Goal: Task Accomplishment & Management: Complete application form

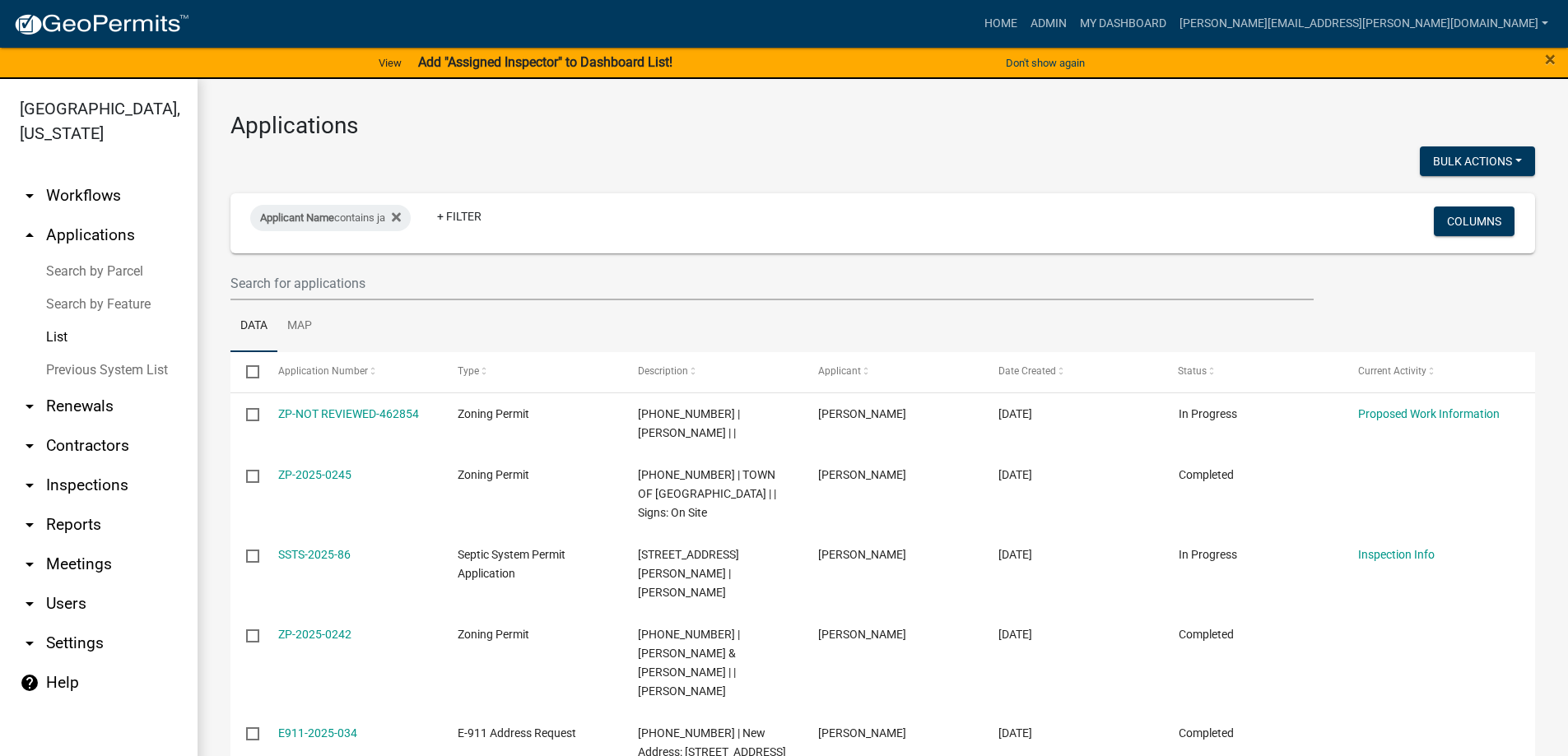
select select "3: 100"
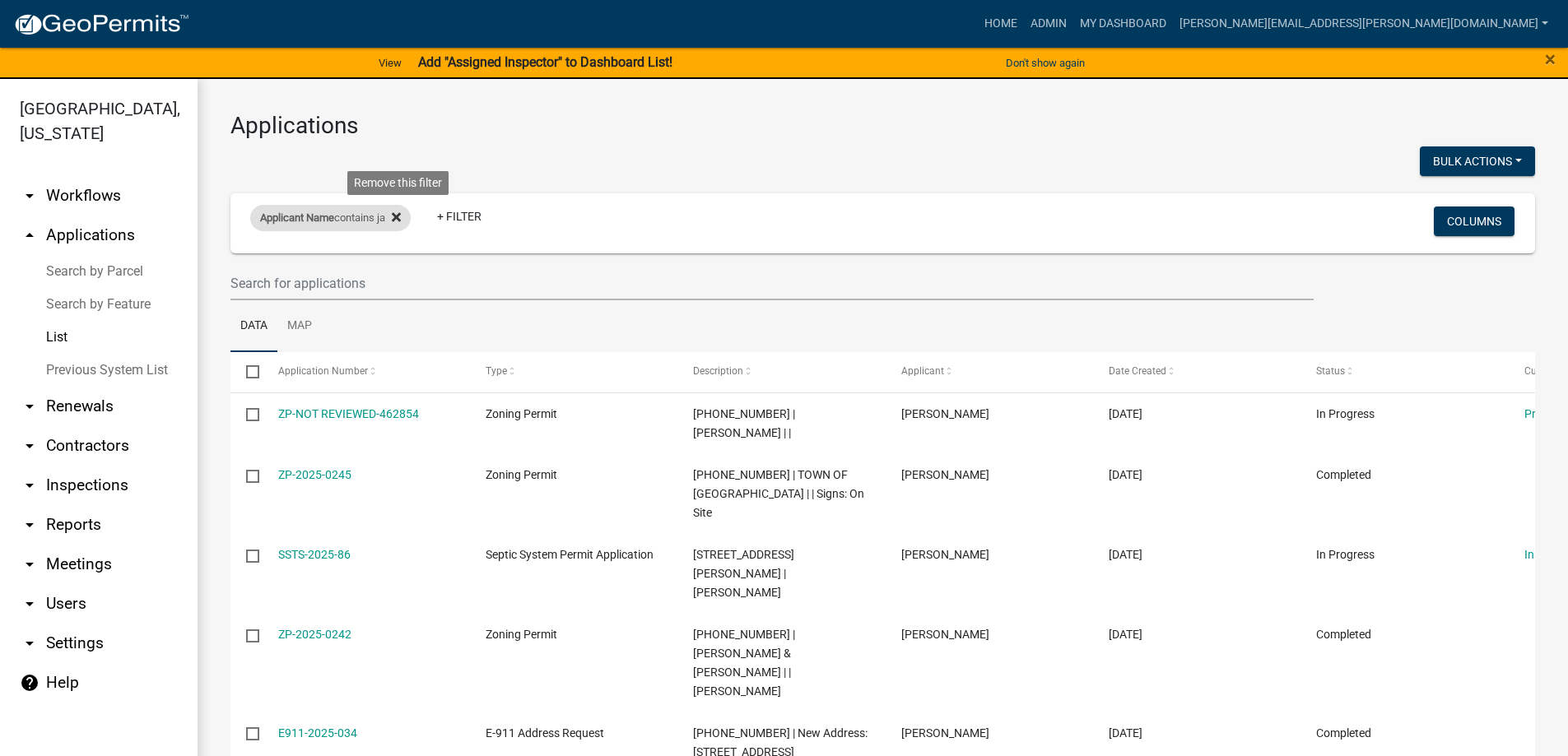
click at [401, 212] on icon at bounding box center [397, 217] width 9 height 13
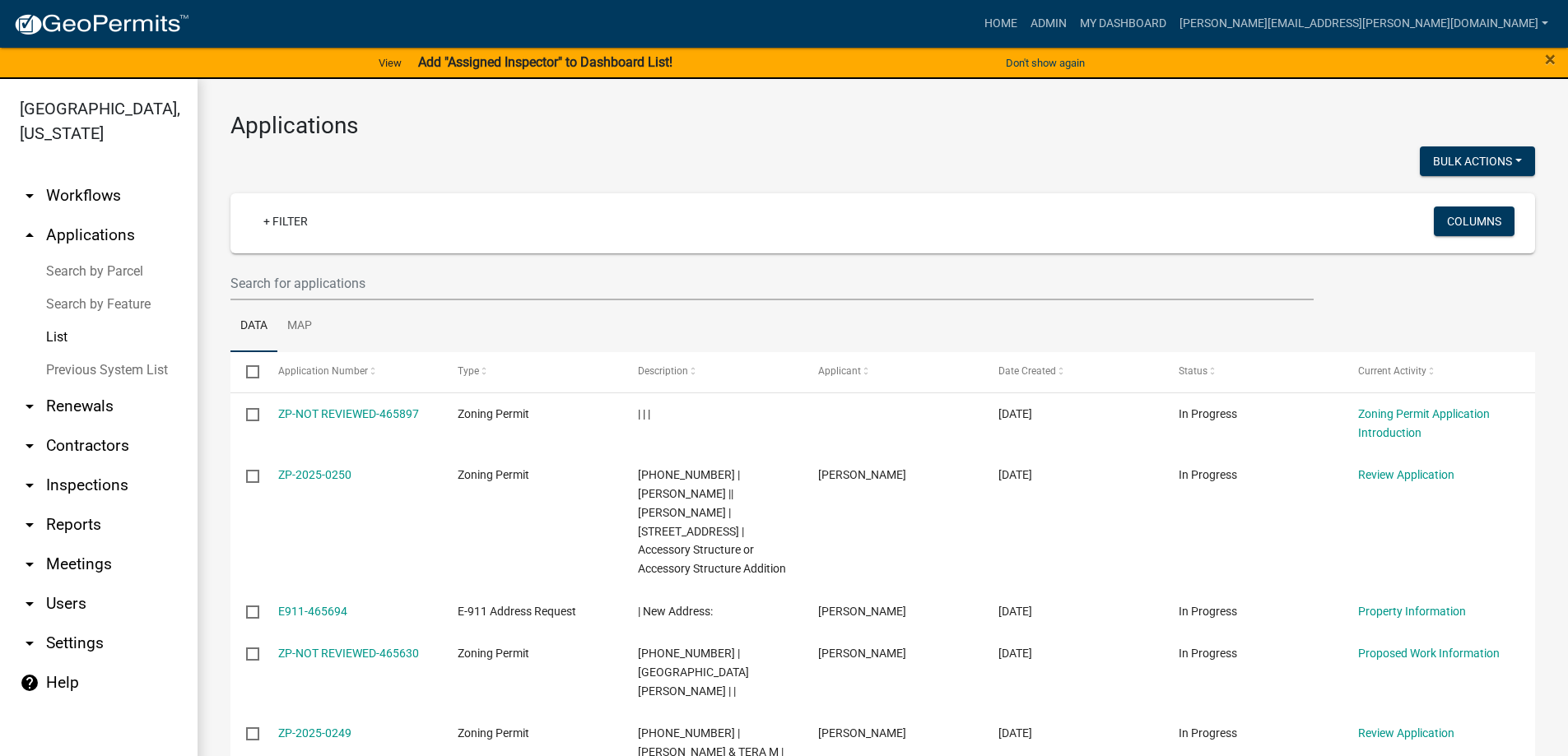
click at [62, 332] on link "List" at bounding box center [99, 337] width 197 height 33
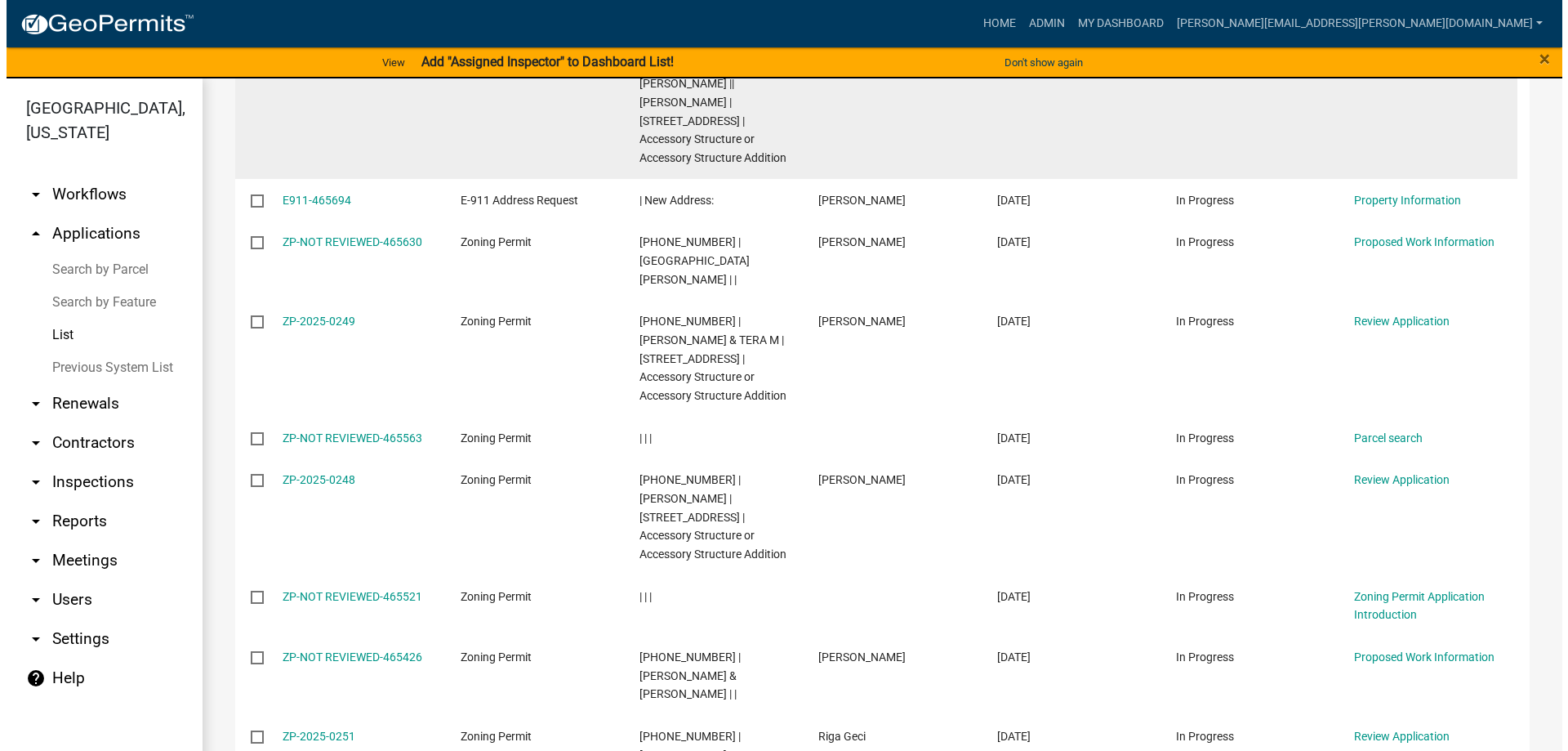
scroll to position [408, 0]
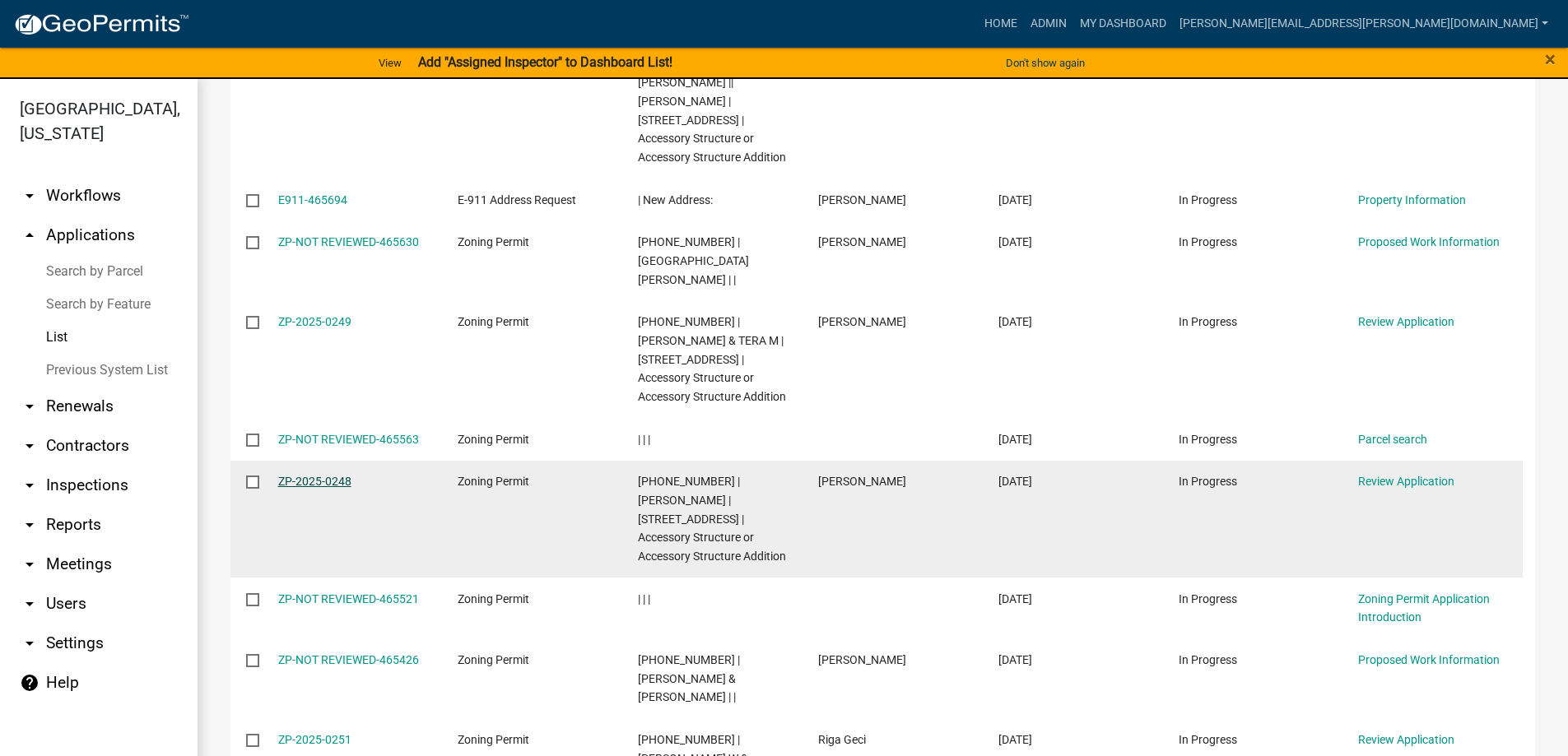
click at [335, 486] on link "ZP-2025-0248" at bounding box center [315, 481] width 73 height 13
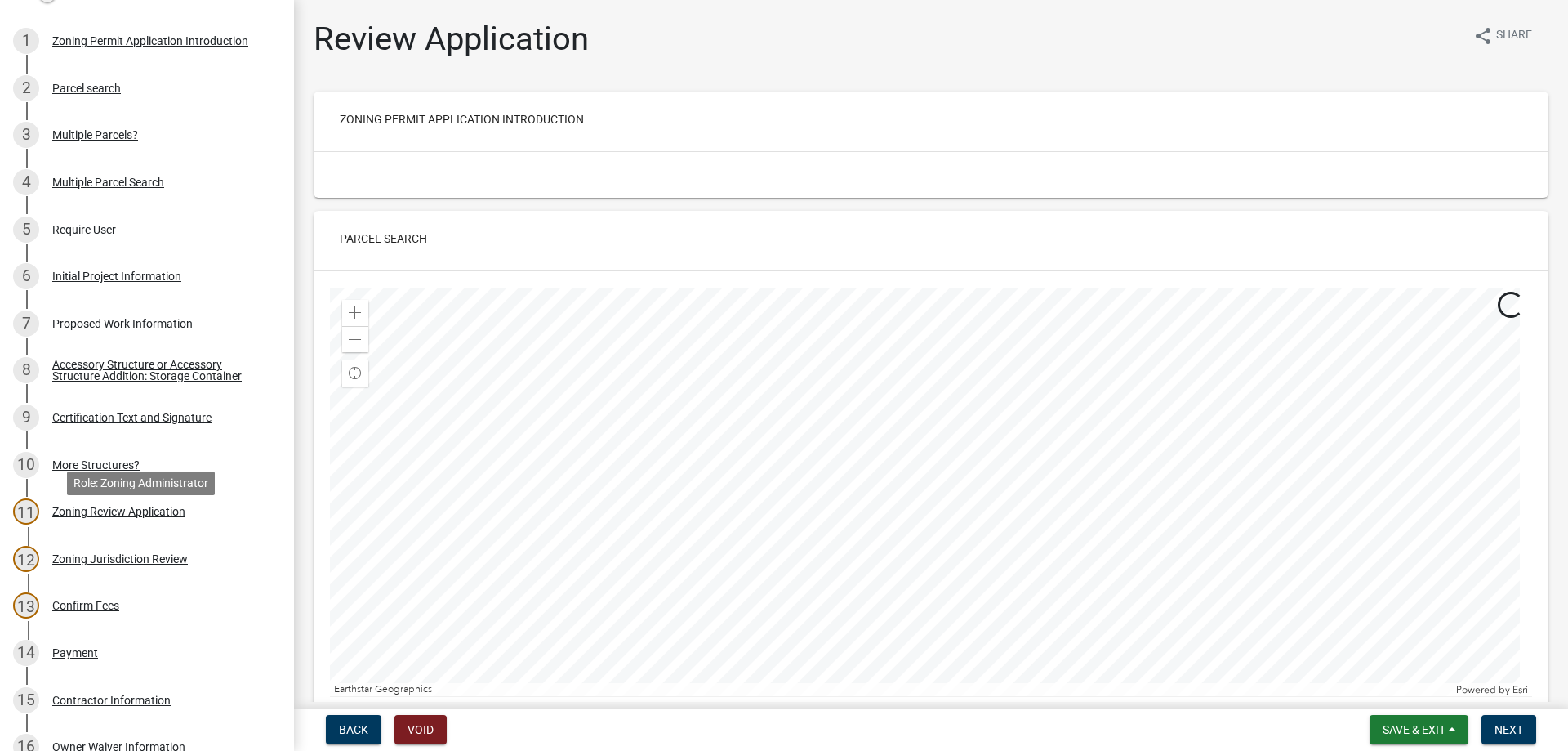
scroll to position [741, 0]
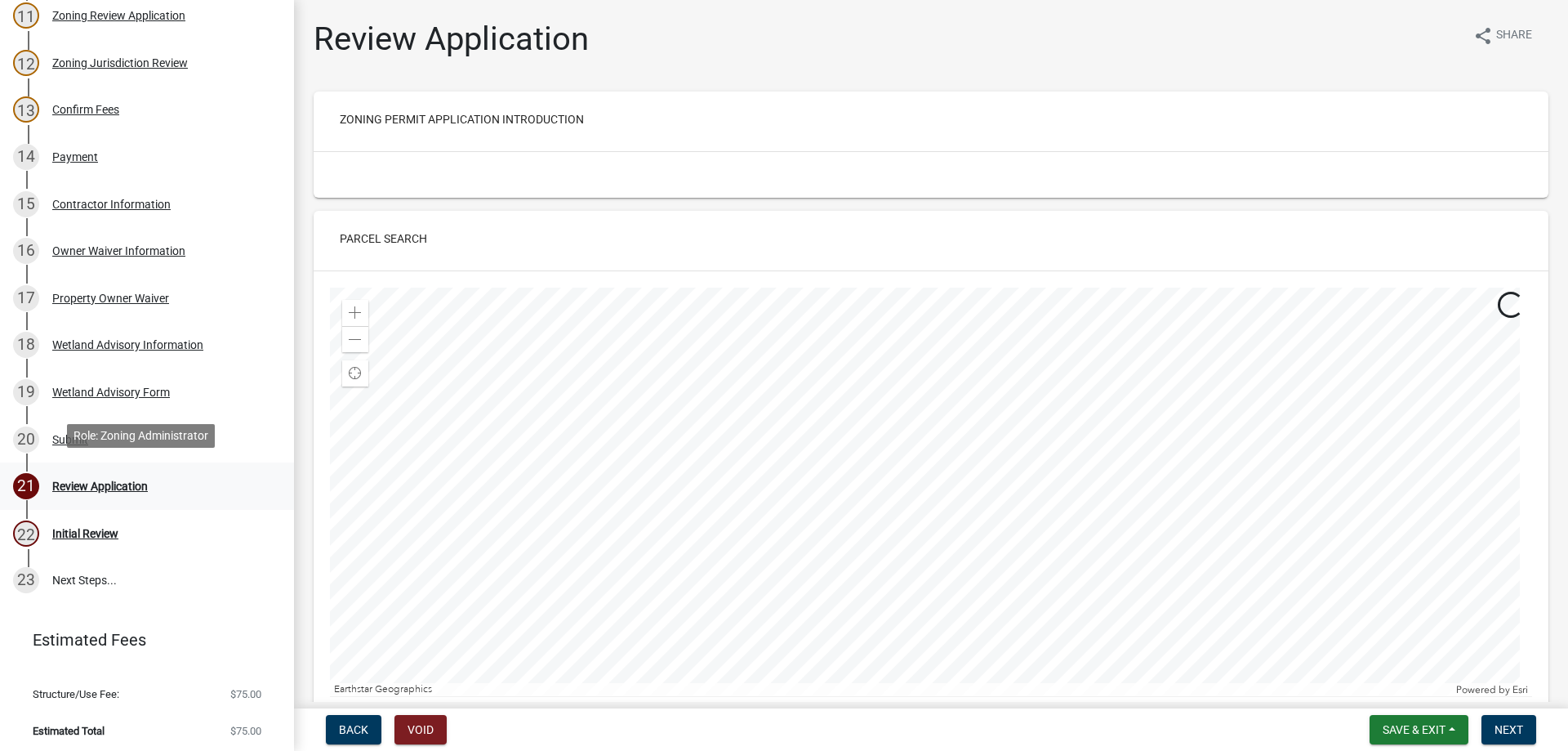
click at [109, 482] on div "Review Application" at bounding box center [100, 486] width 95 height 11
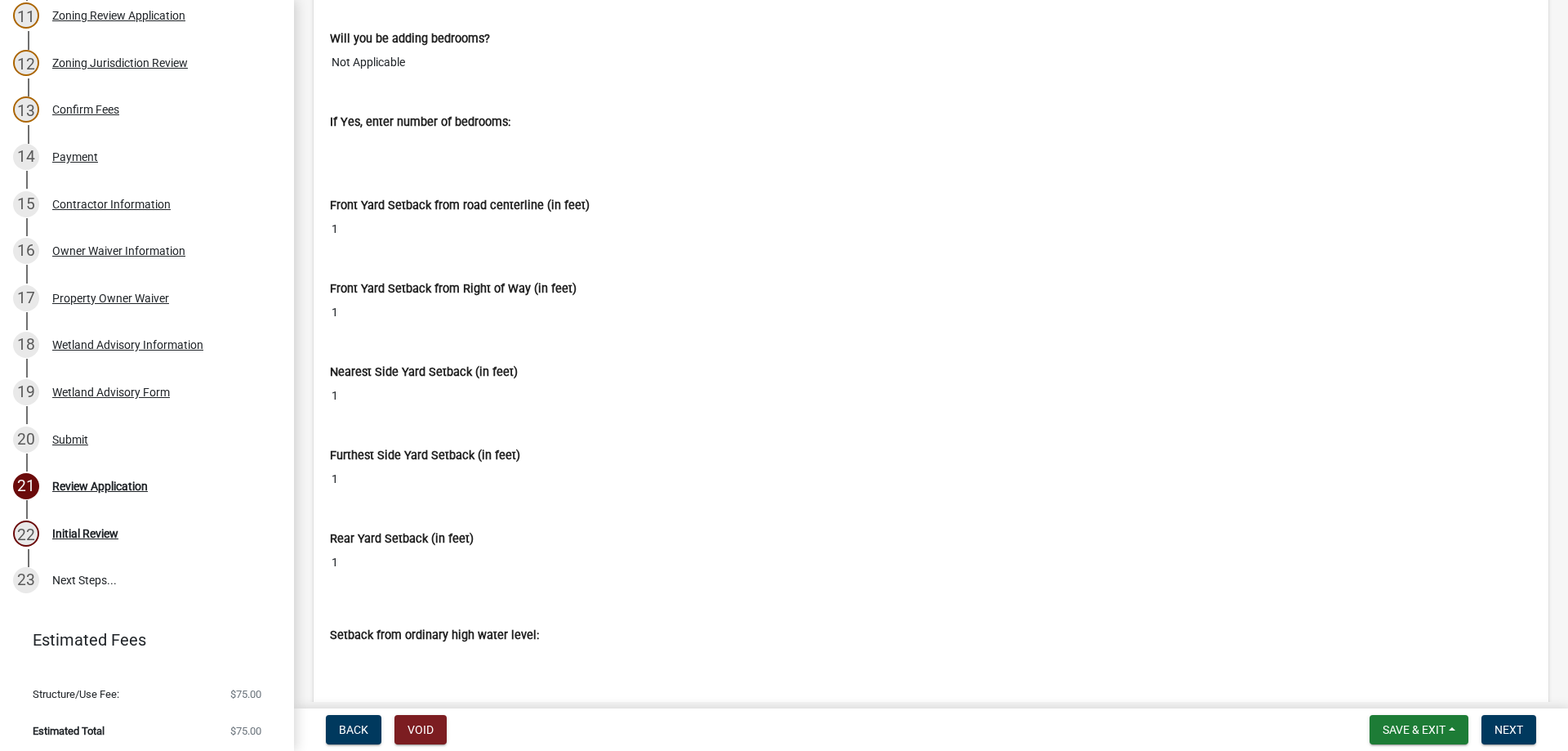
scroll to position [6537, 0]
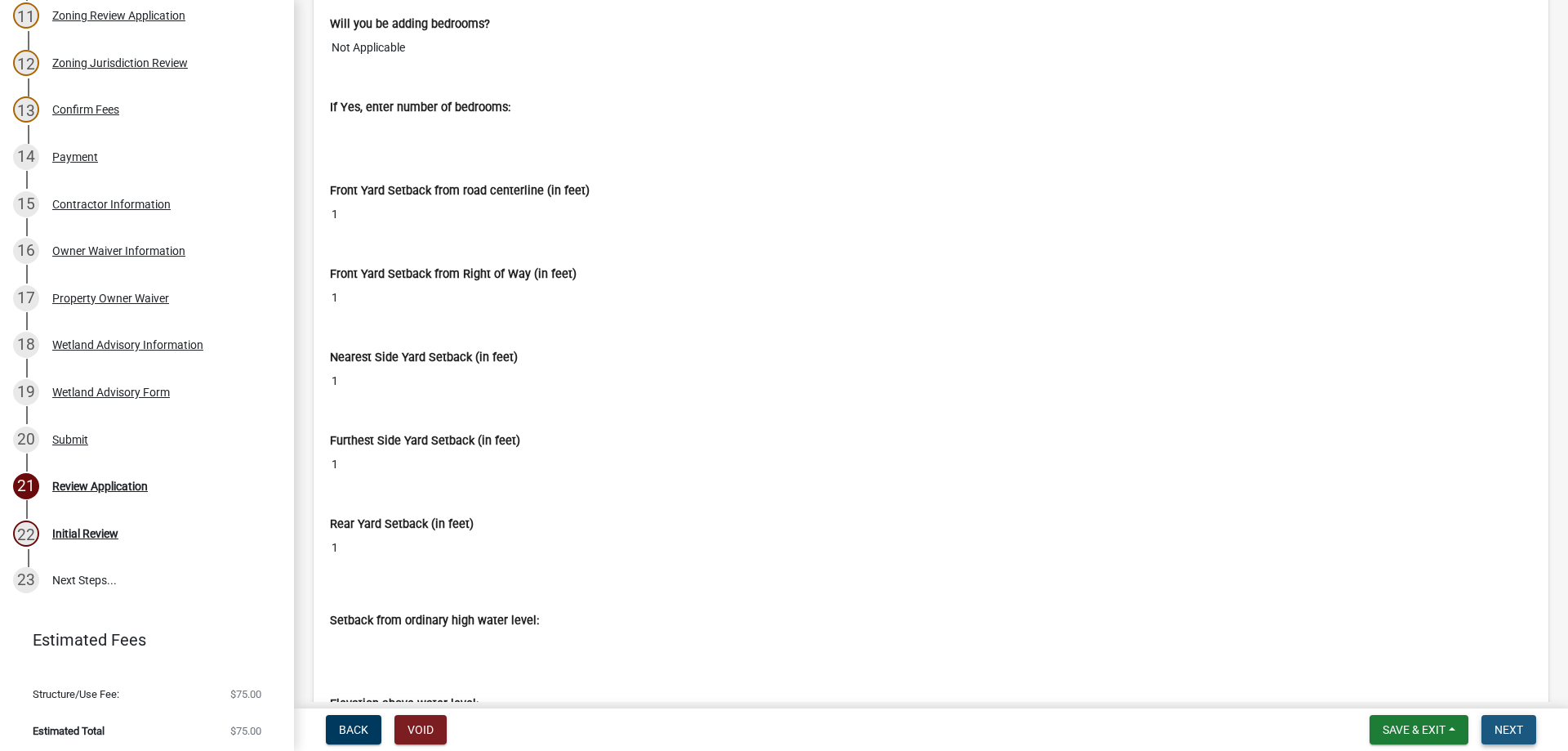
drag, startPoint x: 1520, startPoint y: 728, endPoint x: 1495, endPoint y: 702, distance: 36.1
click at [1520, 728] on span "Next" at bounding box center [1509, 730] width 28 height 13
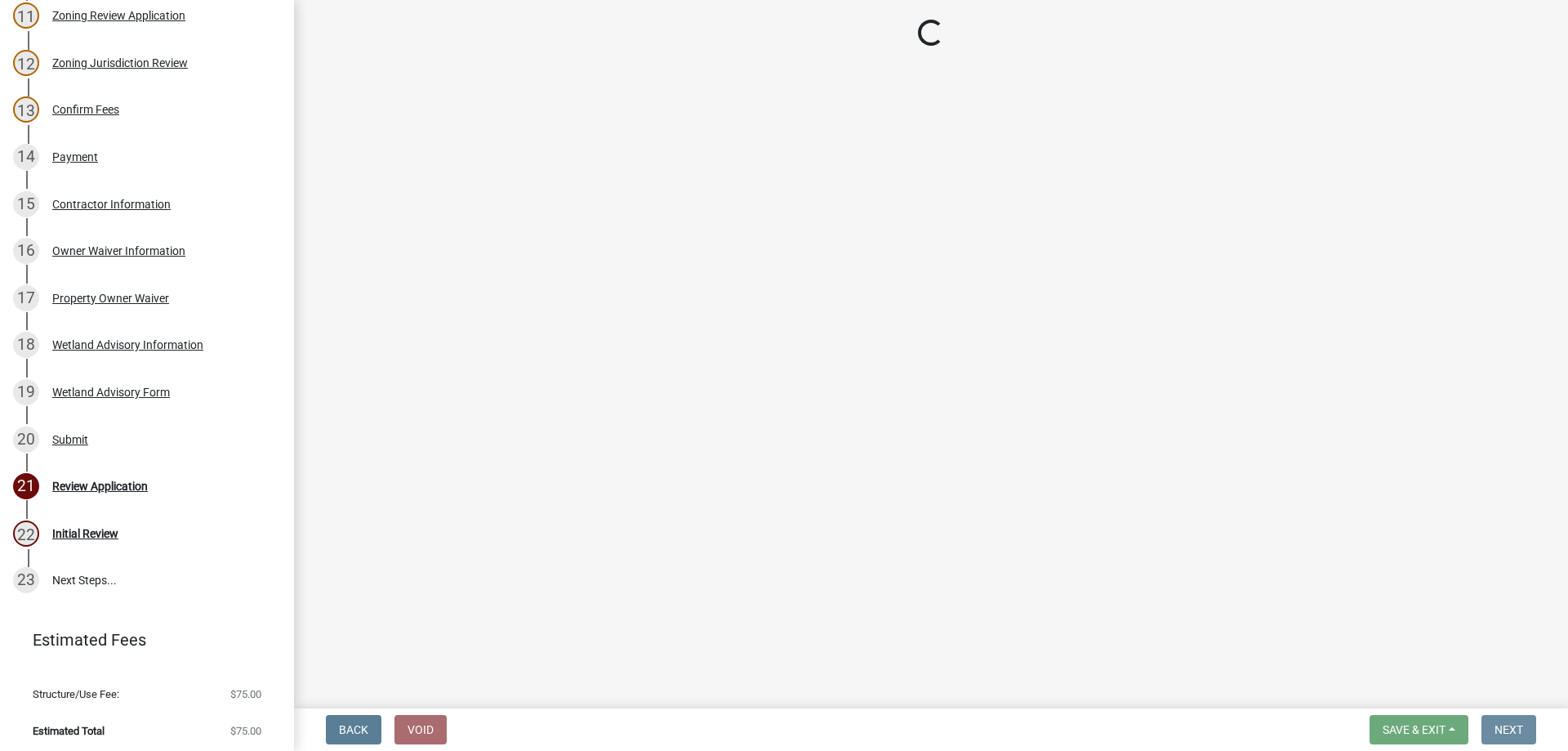
scroll to position [0, 0]
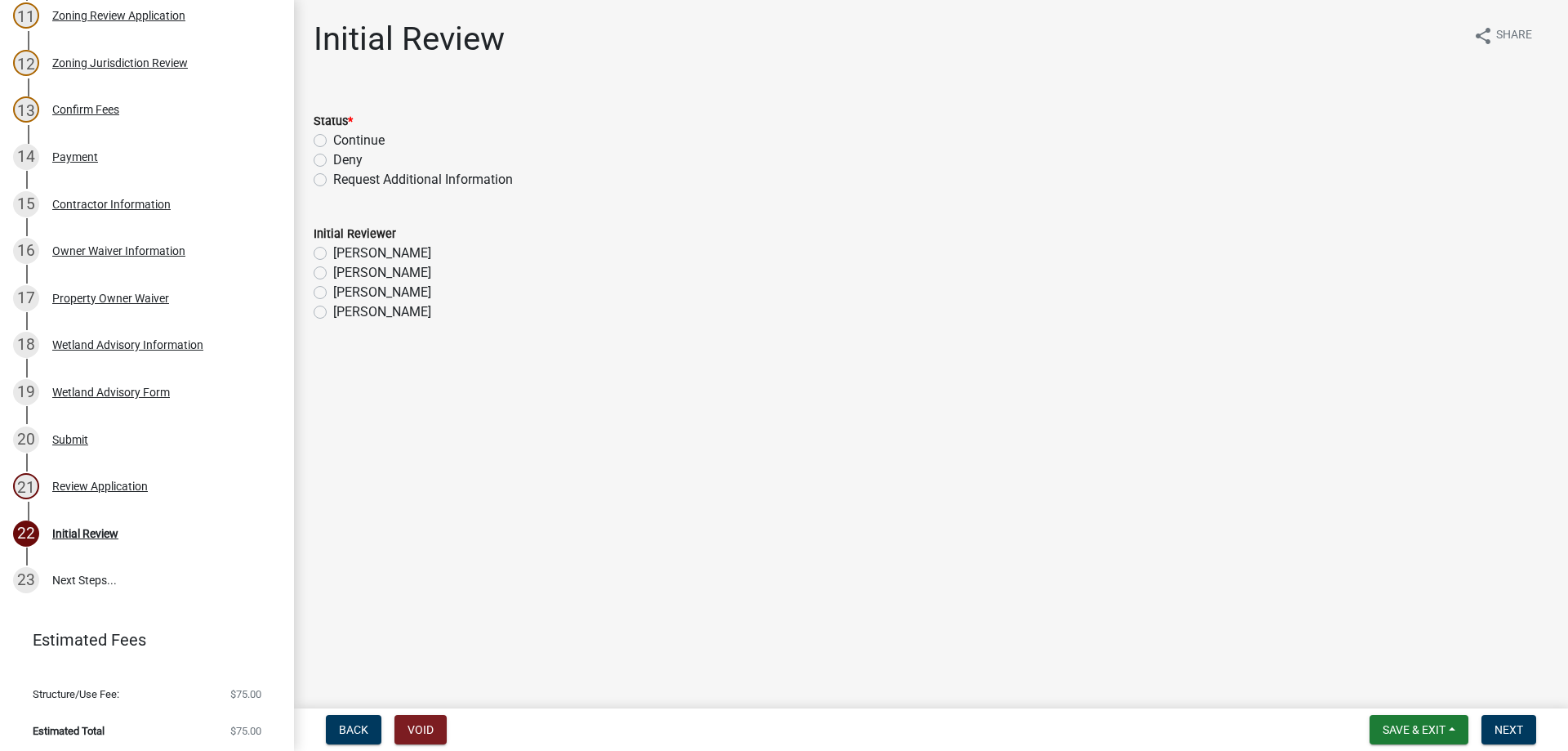
click at [356, 137] on label "Continue" at bounding box center [359, 140] width 51 height 19
click at [344, 137] on input "Continue" at bounding box center [339, 136] width 11 height 11
radio input "true"
click at [340, 286] on label "Becky Haass" at bounding box center [382, 292] width 98 height 19
click at [340, 286] on input "Becky Haass" at bounding box center [339, 288] width 11 height 11
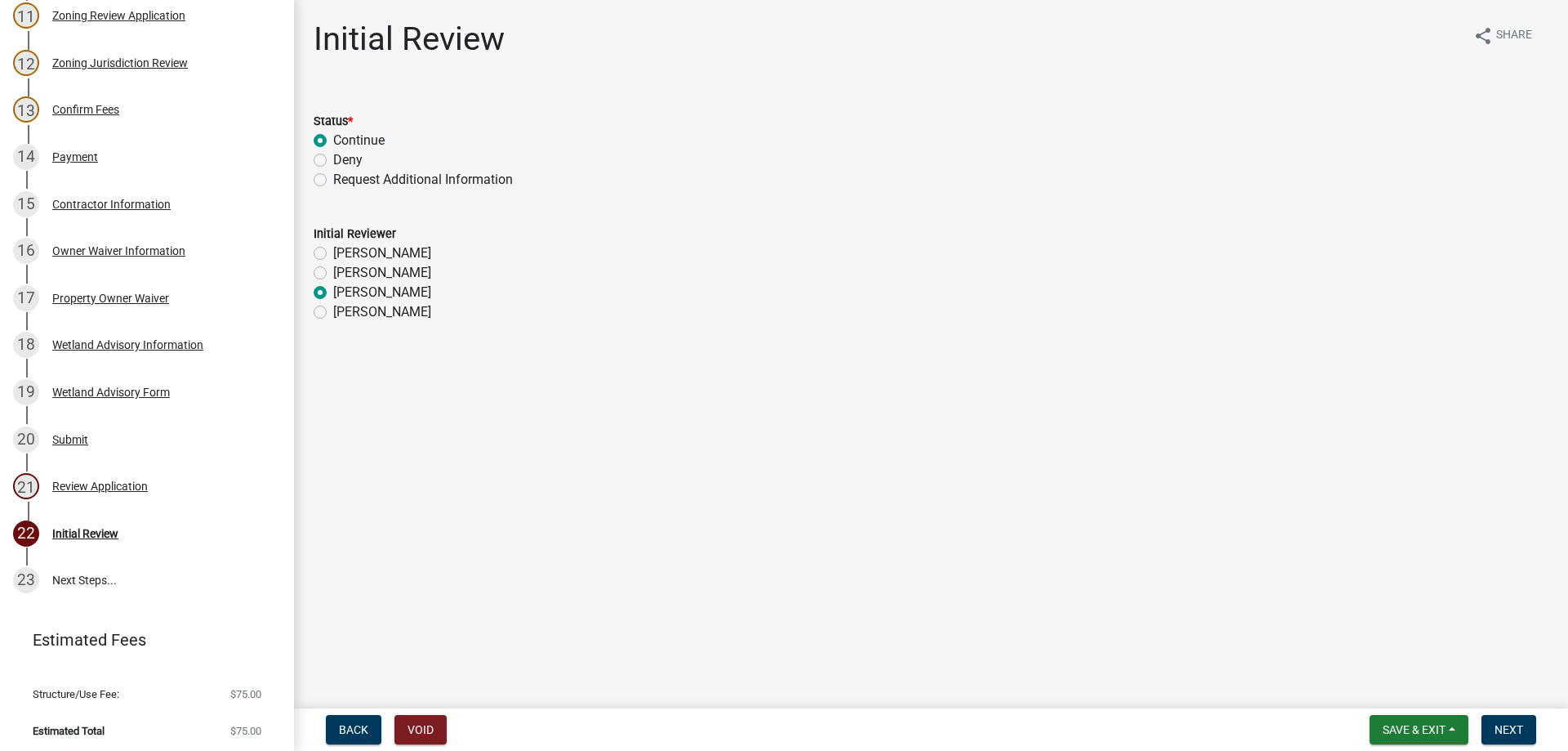
radio input "true"
click at [1495, 732] on span "Next" at bounding box center [1509, 730] width 28 height 13
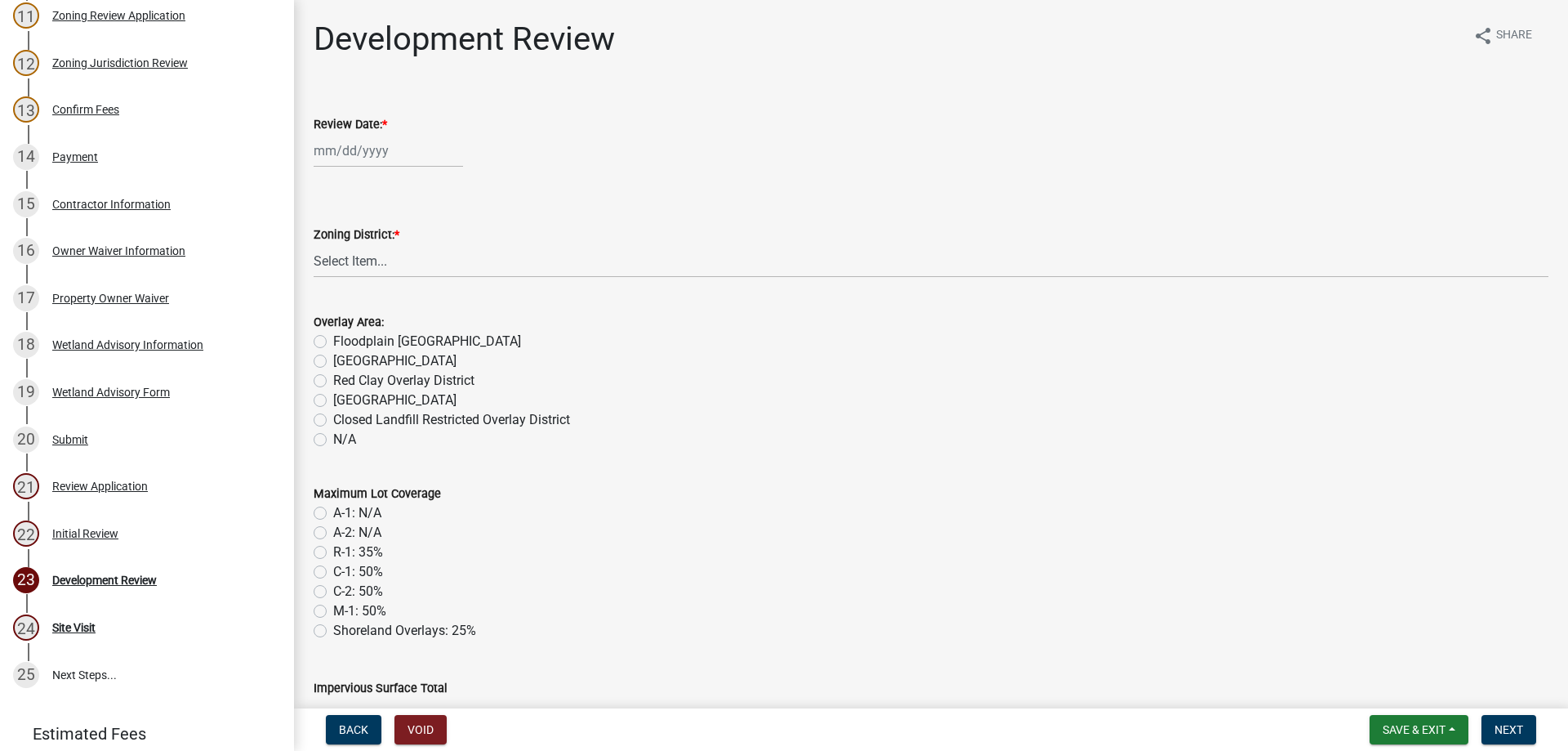
scroll to position [835, 0]
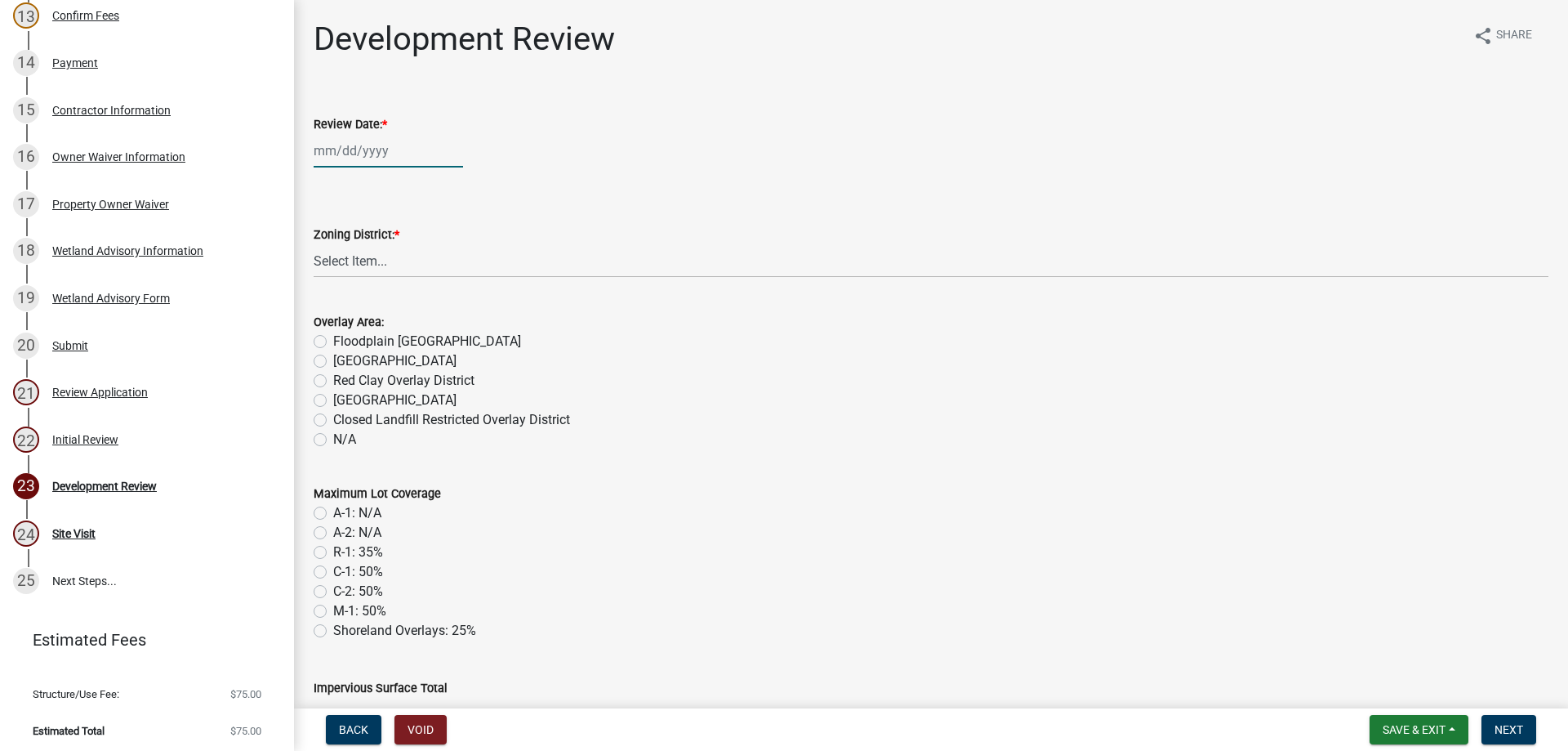
click at [355, 149] on div at bounding box center [388, 150] width 149 height 34
select select "8"
select select "2025"
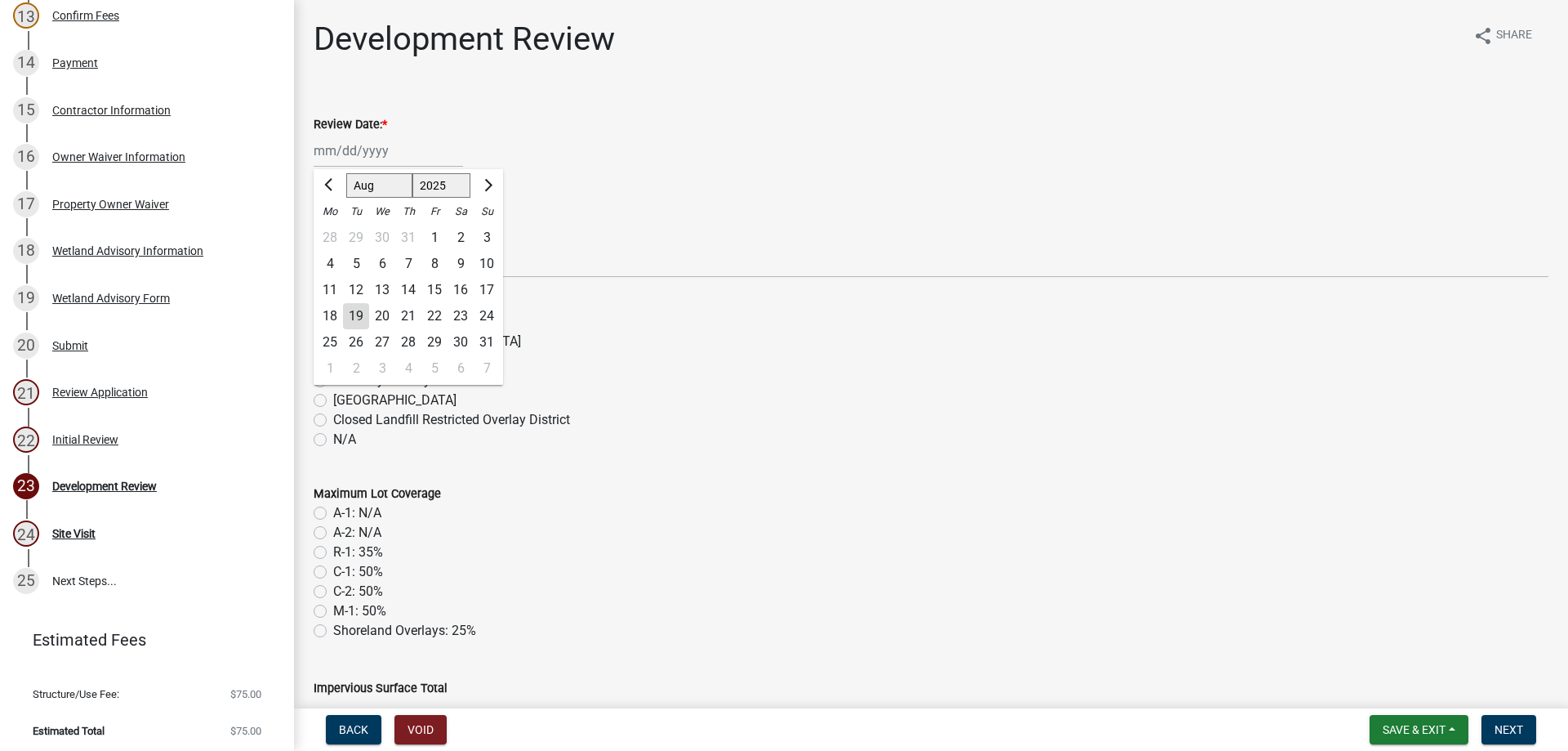
click at [362, 315] on div "19" at bounding box center [356, 316] width 27 height 27
type input "[DATE]"
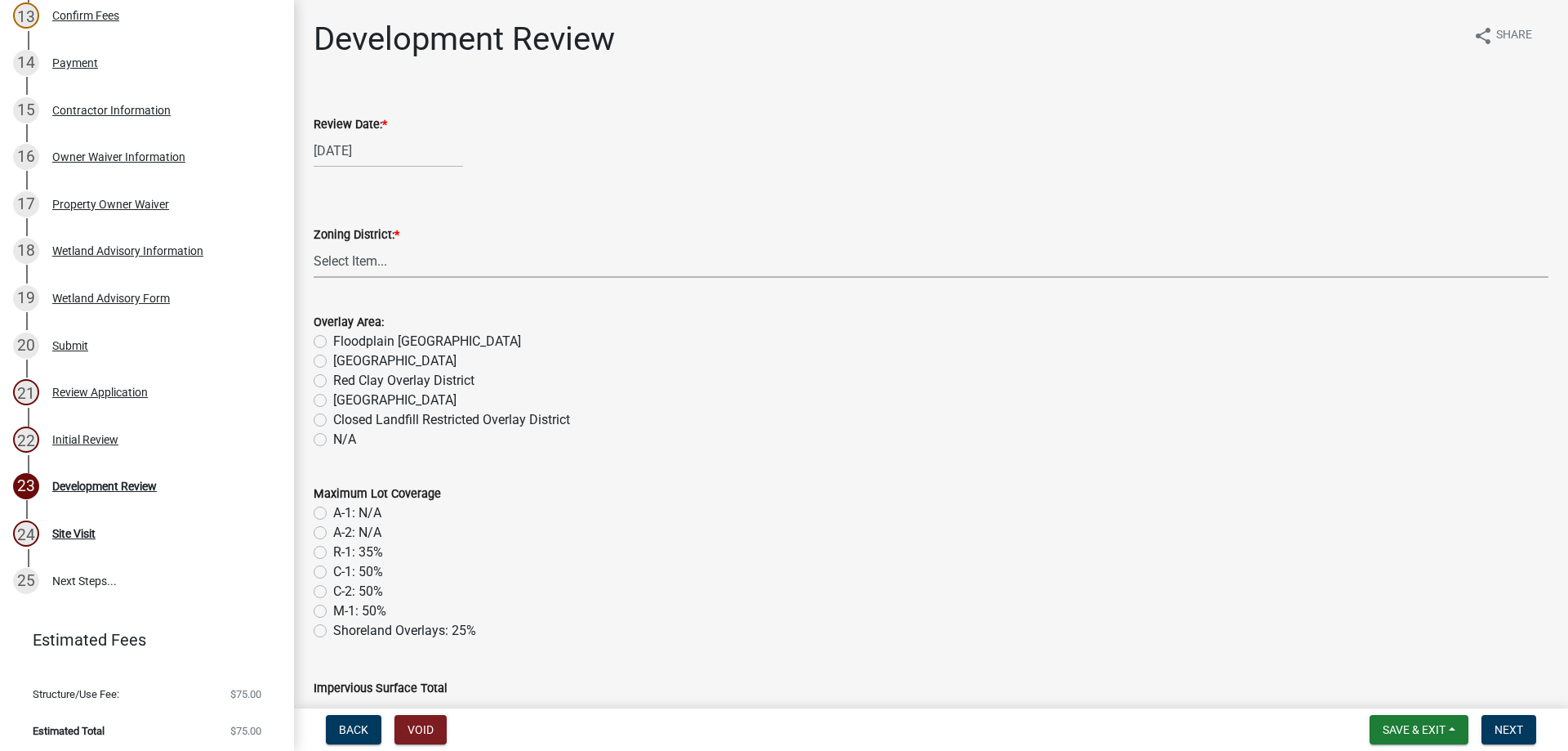
click at [360, 262] on select "Select Item... A-1 Agriculture/Forest Management District A-2 Agriculture/Rural…" at bounding box center [931, 261] width 1235 height 34
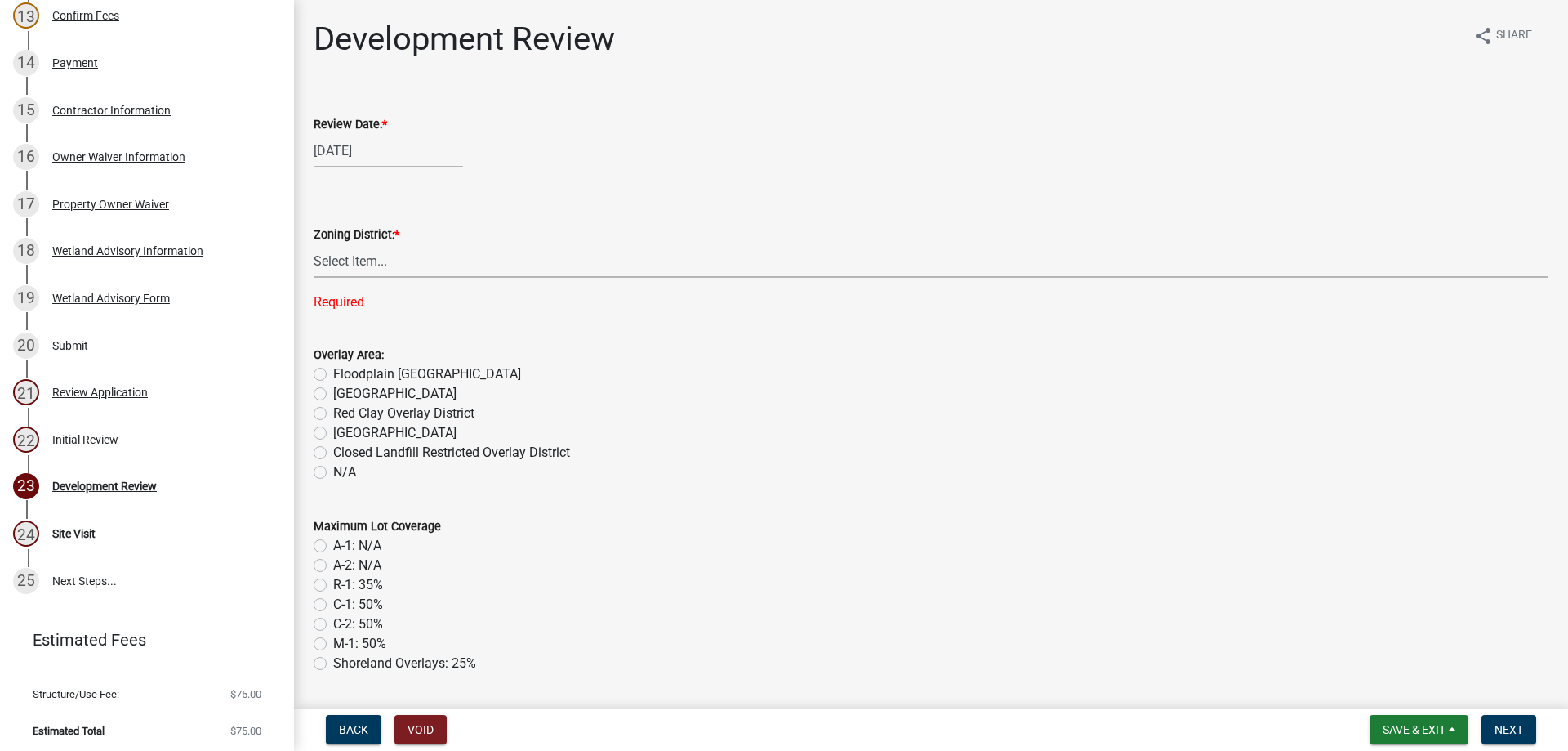
click at [414, 246] on select "Select Item... A-1 Agriculture/Forest Management District A-2 Agriculture/Rural…" at bounding box center [931, 261] width 1235 height 34
click at [332, 258] on select "Select Item... A-1 Agriculture/Forest Management District A-2 Agriculture/Rural…" at bounding box center [931, 261] width 1235 height 34
click at [314, 245] on select "Select Item... A-1 Agriculture/Forest Management District A-2 Agriculture/Rural…" at bounding box center [931, 261] width 1235 height 34
select select "342f297d-e66e-44c3-9aab-a7a7c58a864e"
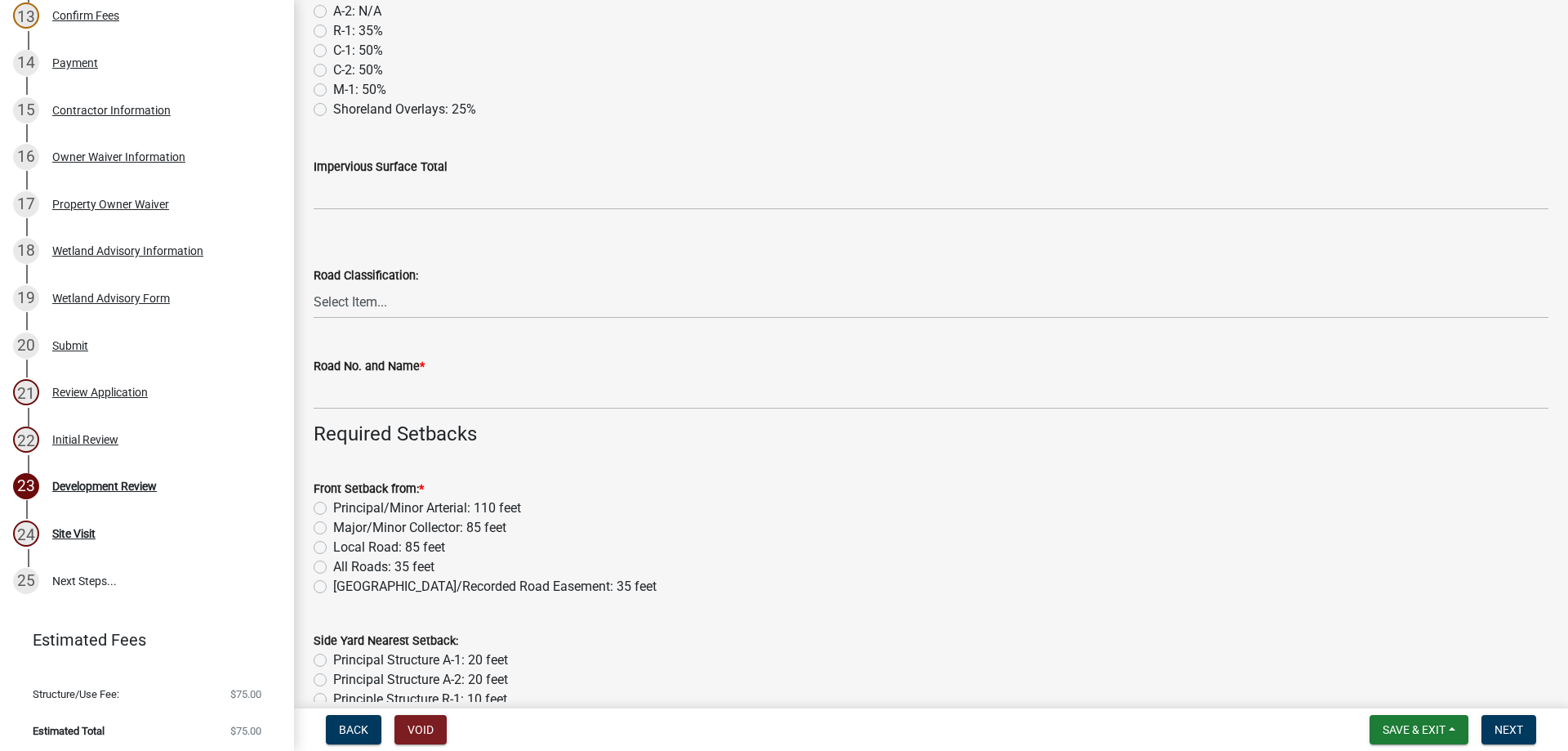
scroll to position [572, 0]
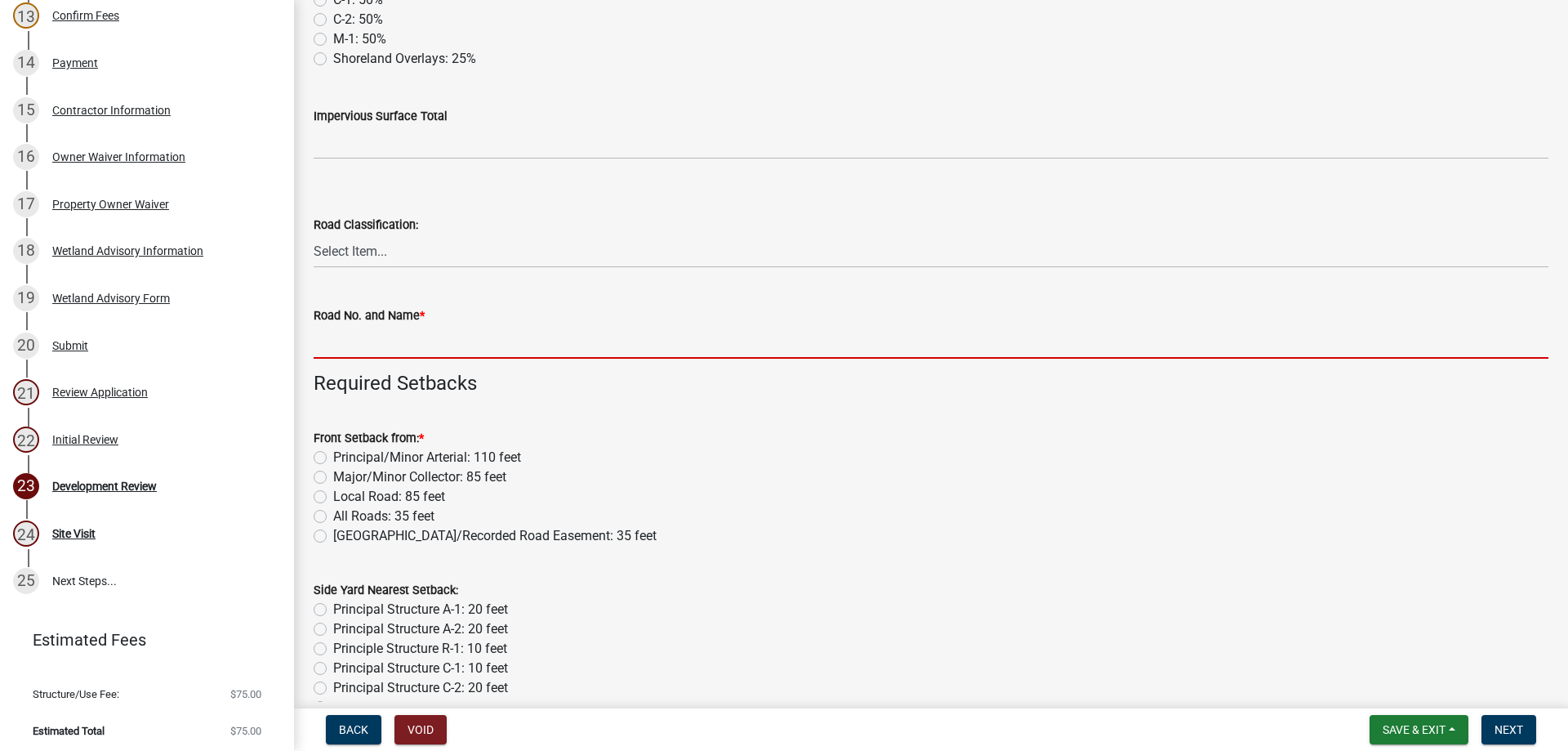
click at [351, 342] on input "Road No. and Name *" at bounding box center [931, 342] width 1235 height 34
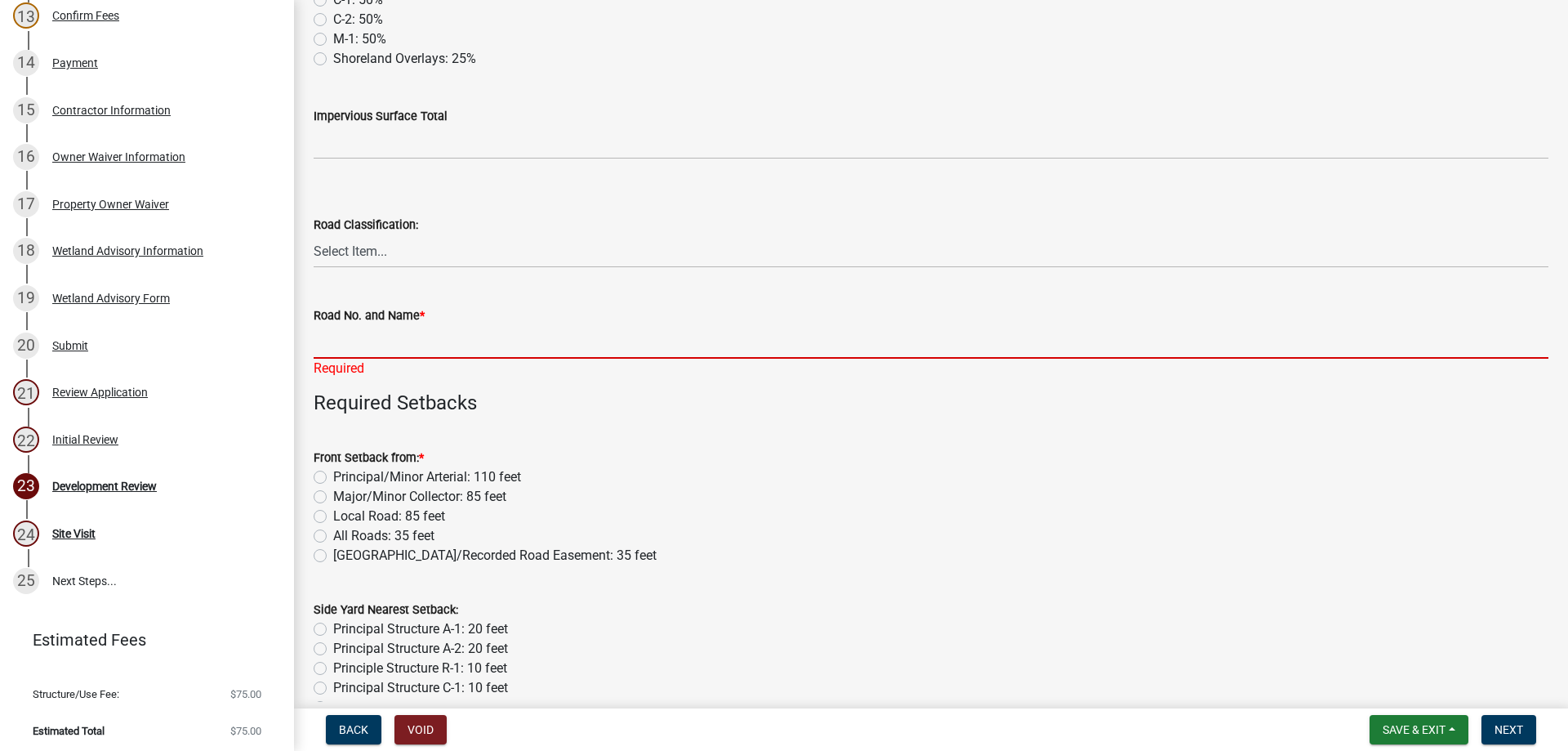
click at [338, 349] on input "Road No. and Name *" at bounding box center [931, 342] width 1235 height 34
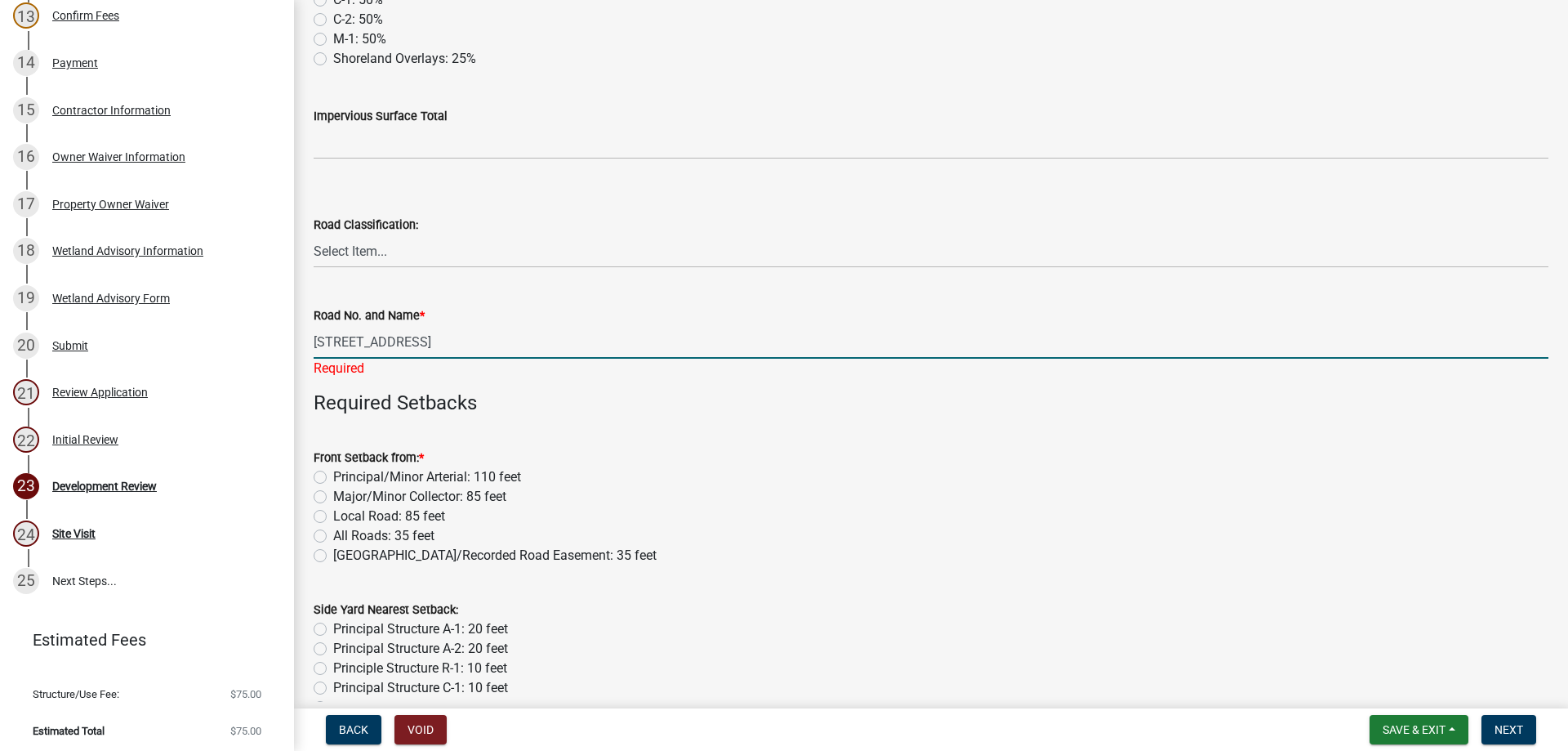
type input "[STREET_ADDRESS]"
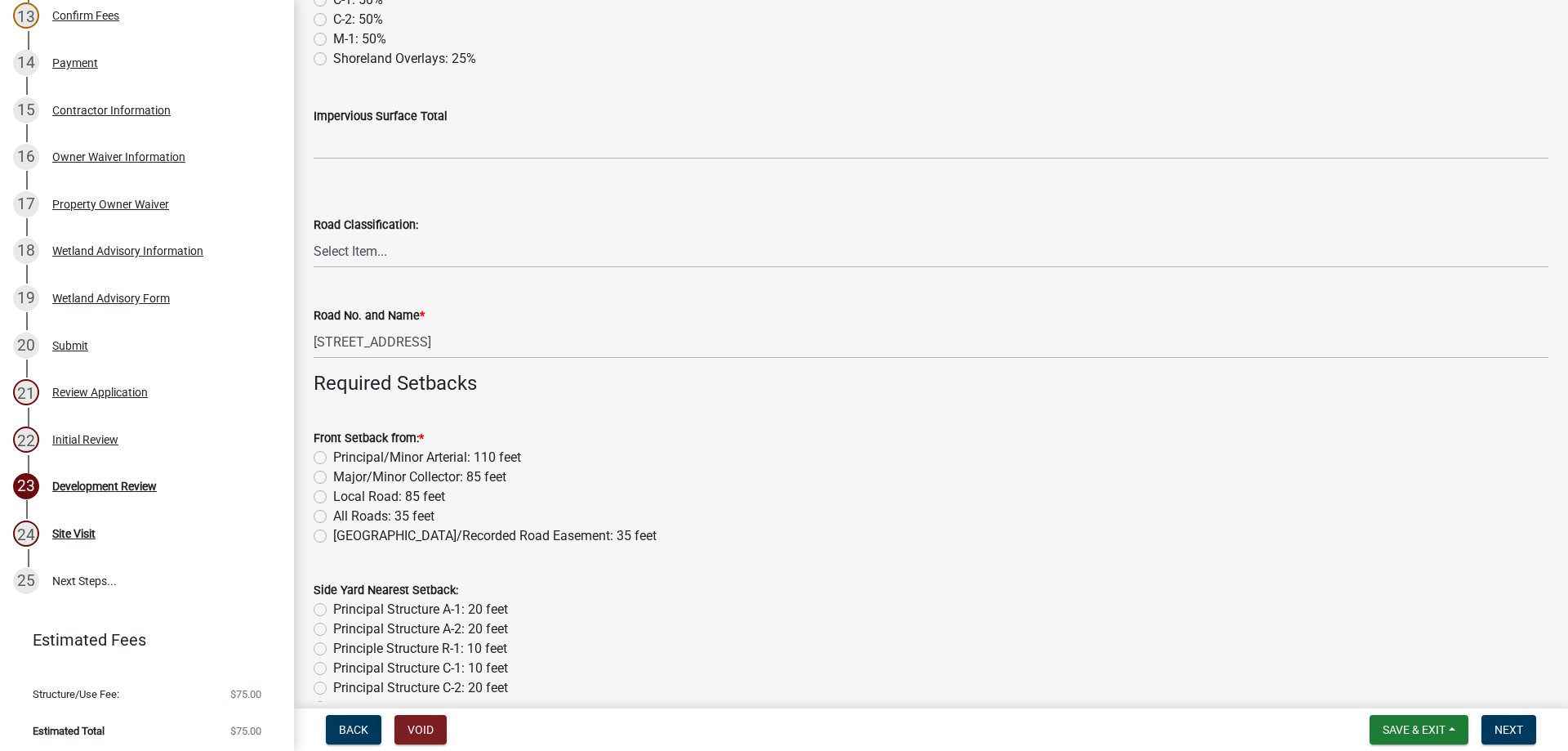
click at [333, 500] on label "Local Road: 85 feet" at bounding box center [389, 496] width 112 height 19
click at [333, 497] on input "Local Road: 85 feet" at bounding box center [339, 493] width 11 height 11
radio input "true"
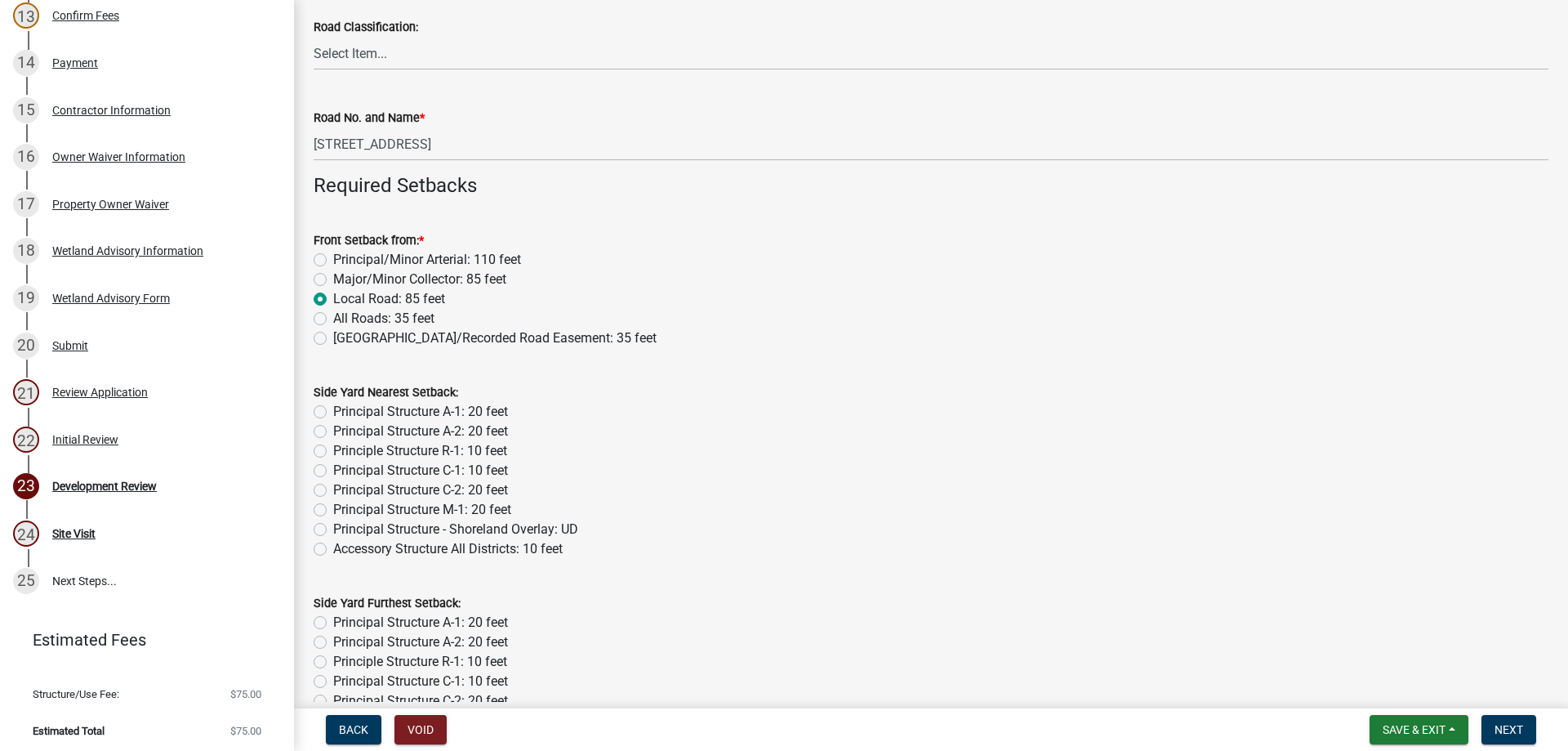
scroll to position [817, 0]
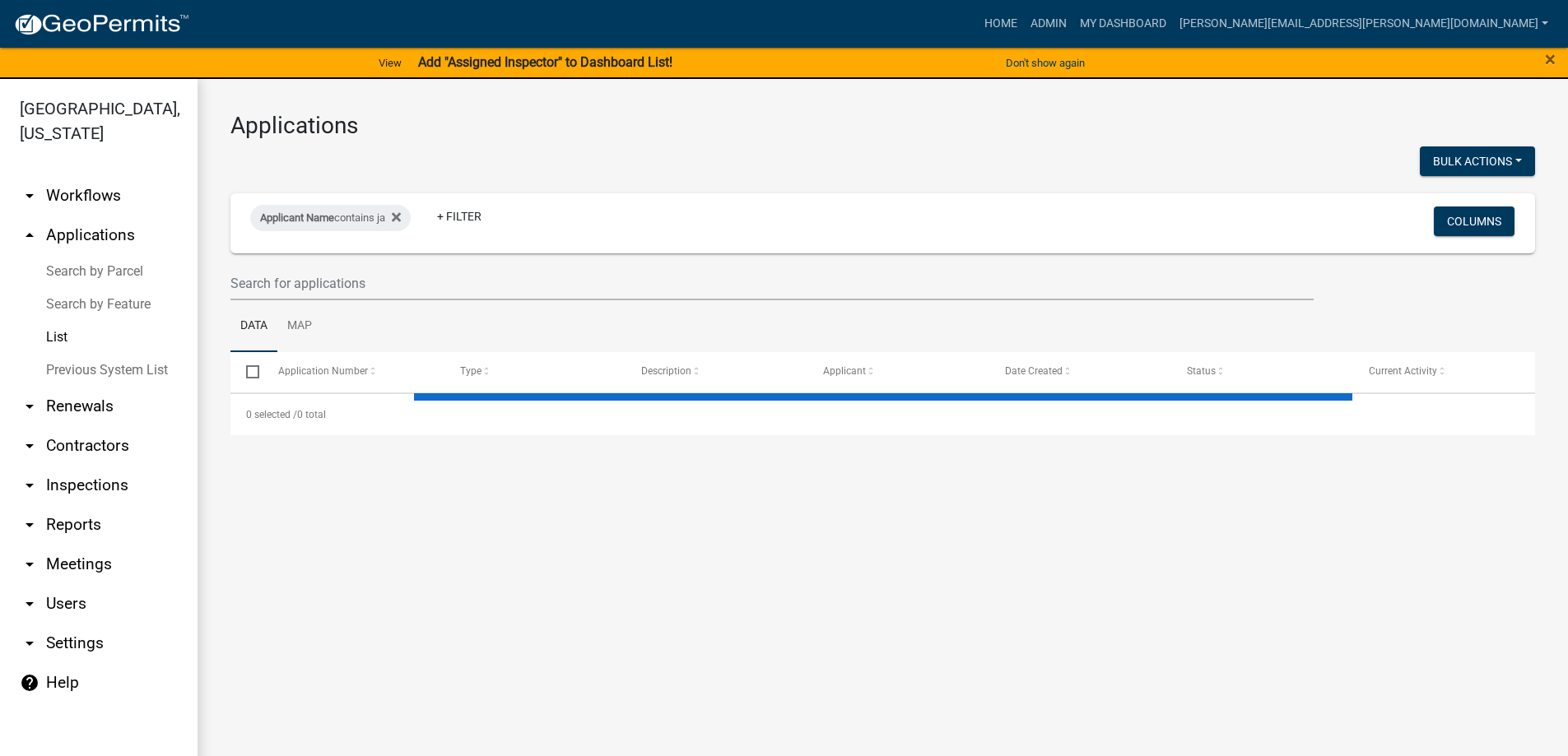
select select "3: 100"
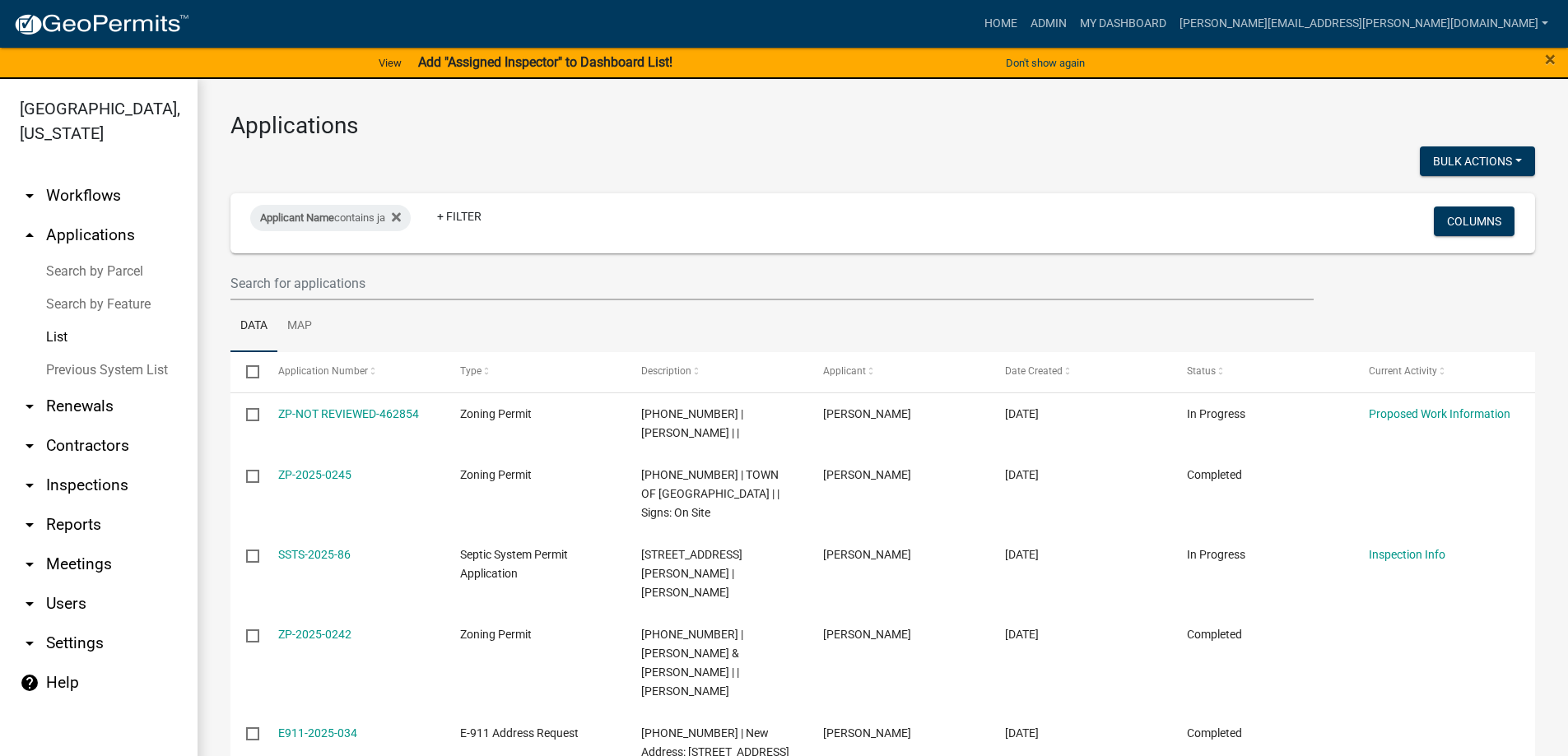
click at [54, 337] on link "List" at bounding box center [99, 337] width 197 height 33
click at [401, 216] on icon at bounding box center [397, 218] width 9 height 9
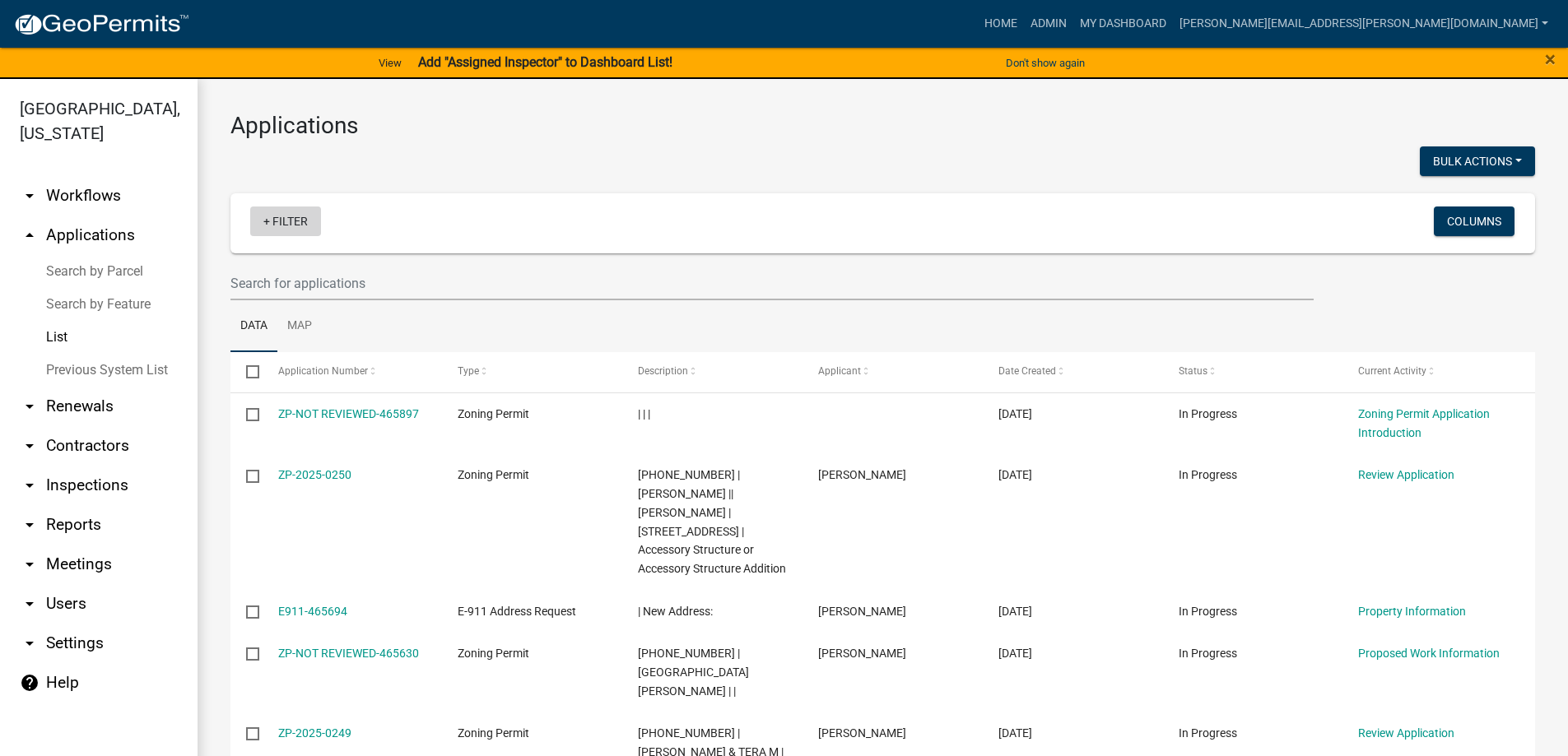
click at [283, 220] on link "+ Filter" at bounding box center [285, 221] width 71 height 30
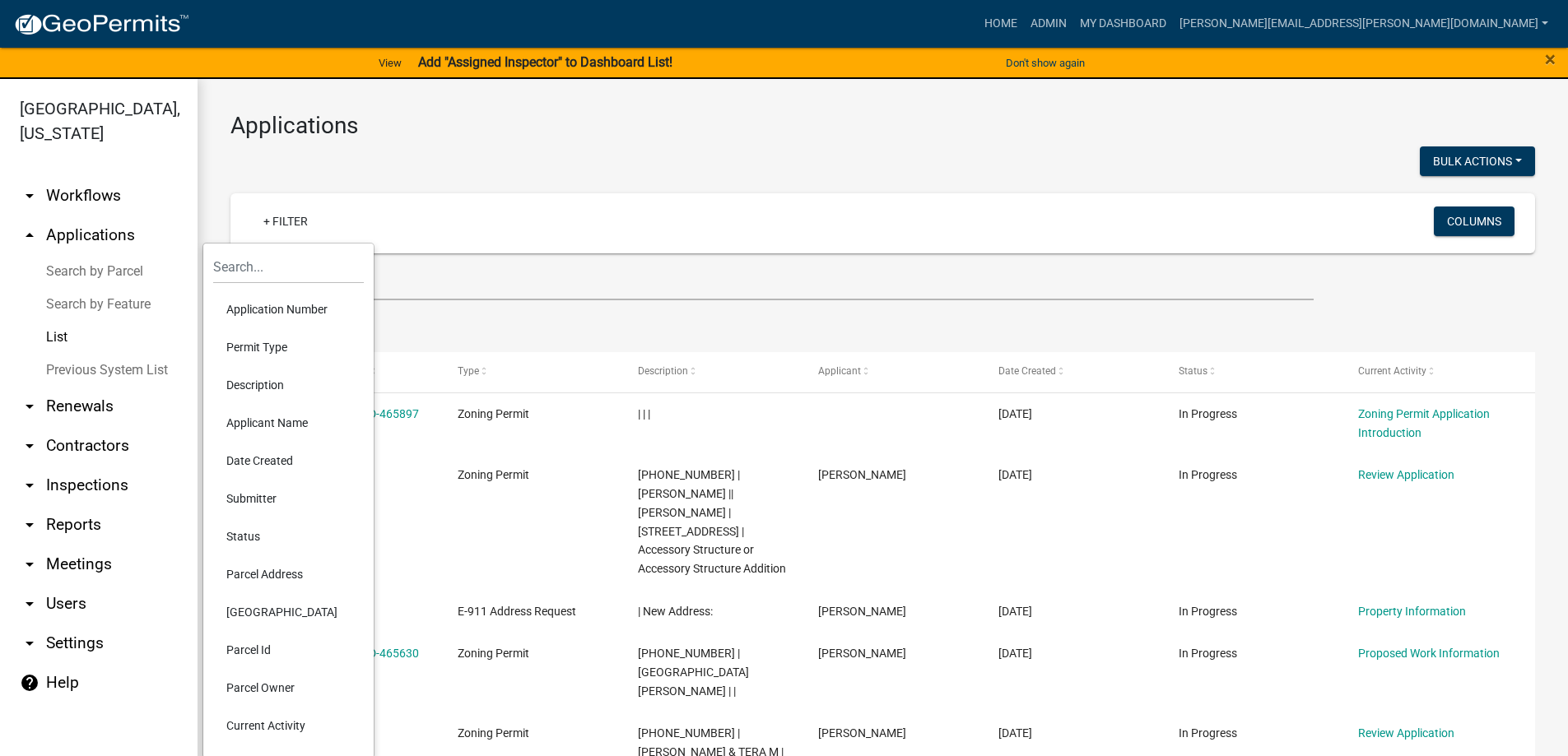
click at [271, 350] on li "Permit Type" at bounding box center [288, 347] width 150 height 38
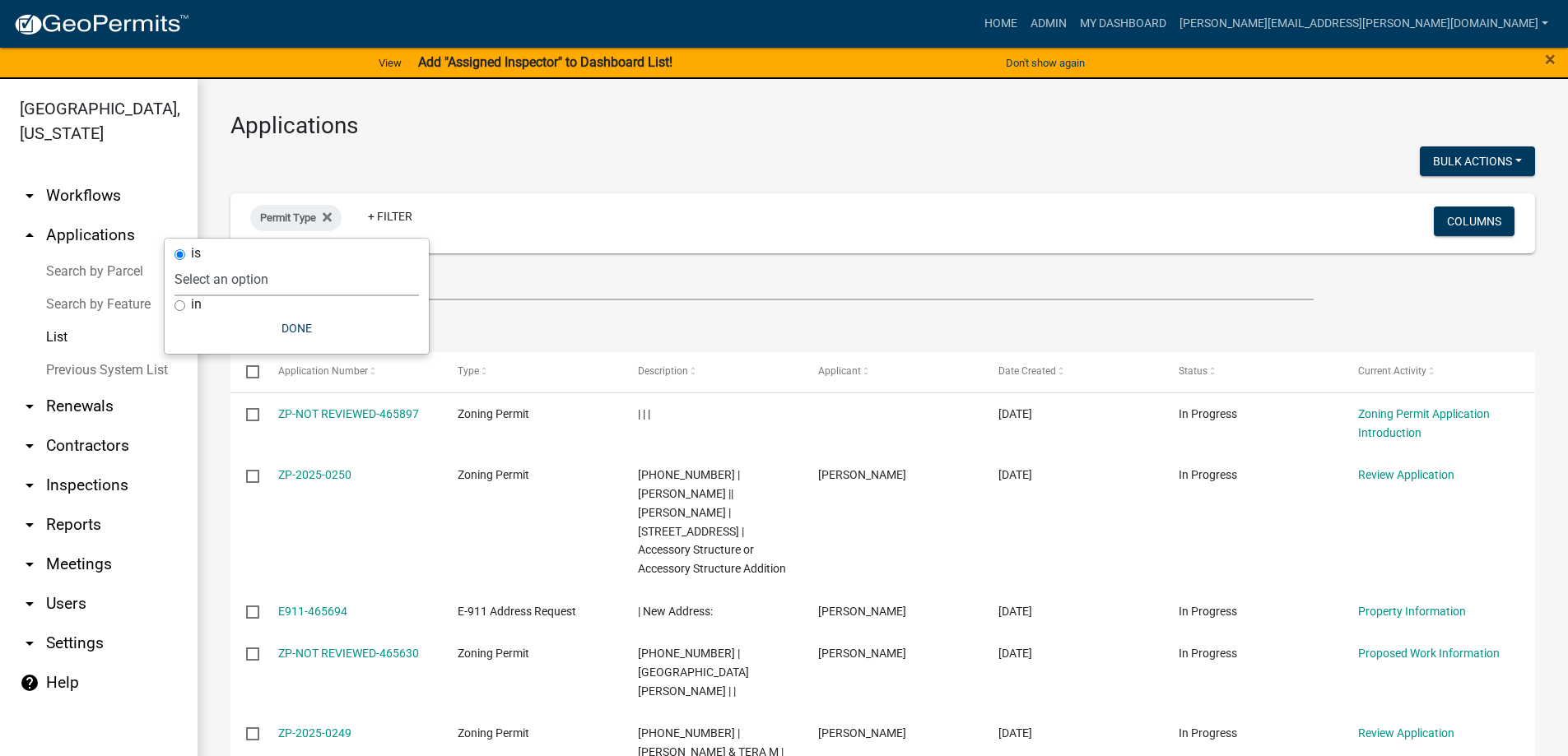
click at [257, 287] on select "Select an option DRAFT - Variance Application DRAFT - Wetland Application E-911…" at bounding box center [296, 279] width 244 height 34
select select "4ea715b7-1725-4cb7-82be-3d693945ff20"
click at [260, 263] on select "Select an option DRAFT - Variance Application DRAFT - Wetland Application E-911…" at bounding box center [296, 279] width 244 height 34
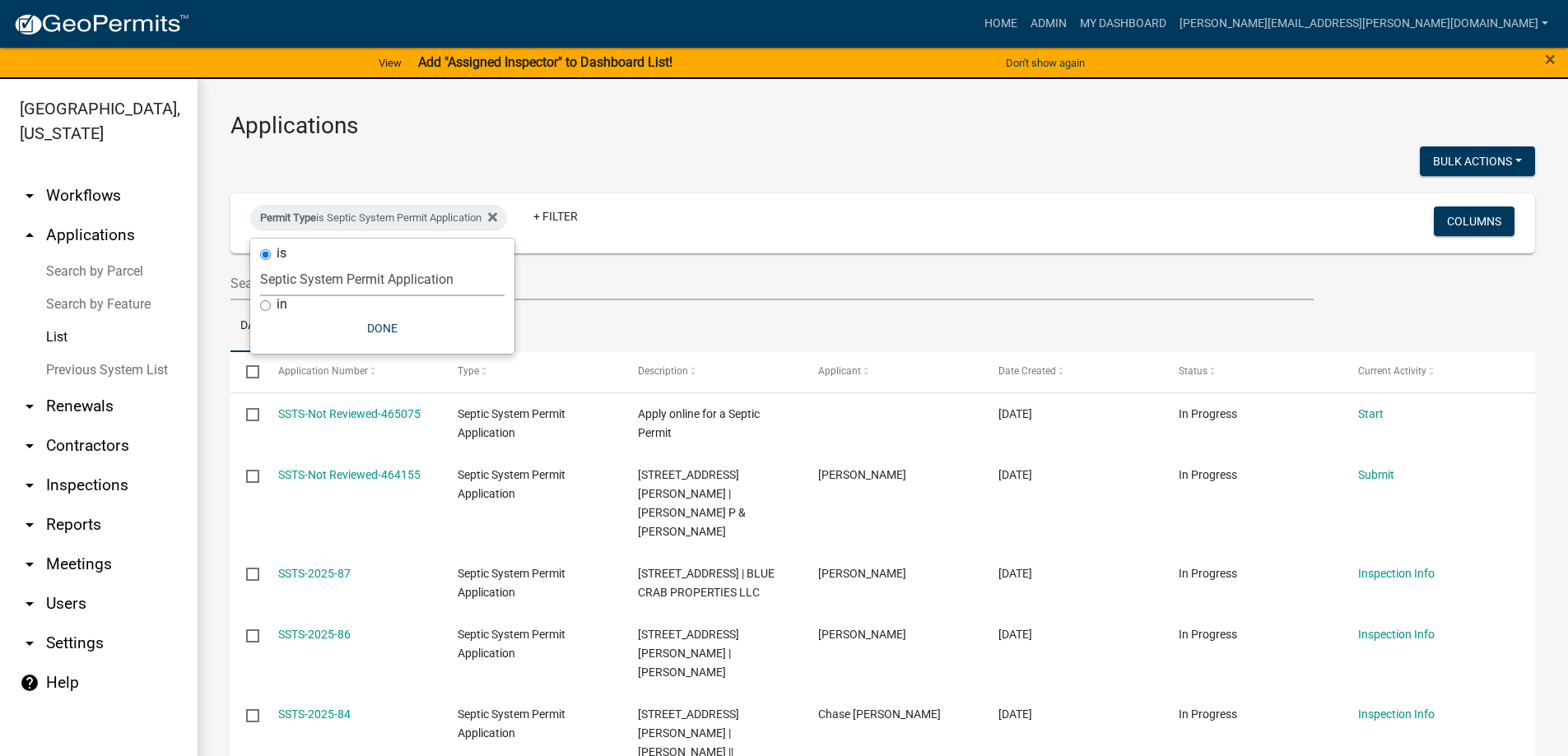
click at [346, 278] on select "Select an option DRAFT - Variance Application DRAFT - Wetland Application E-911…" at bounding box center [382, 279] width 244 height 34
click at [505, 217] on div "Permit Type is Septic System Permit Application Remove this filter" at bounding box center [378, 218] width 256 height 27
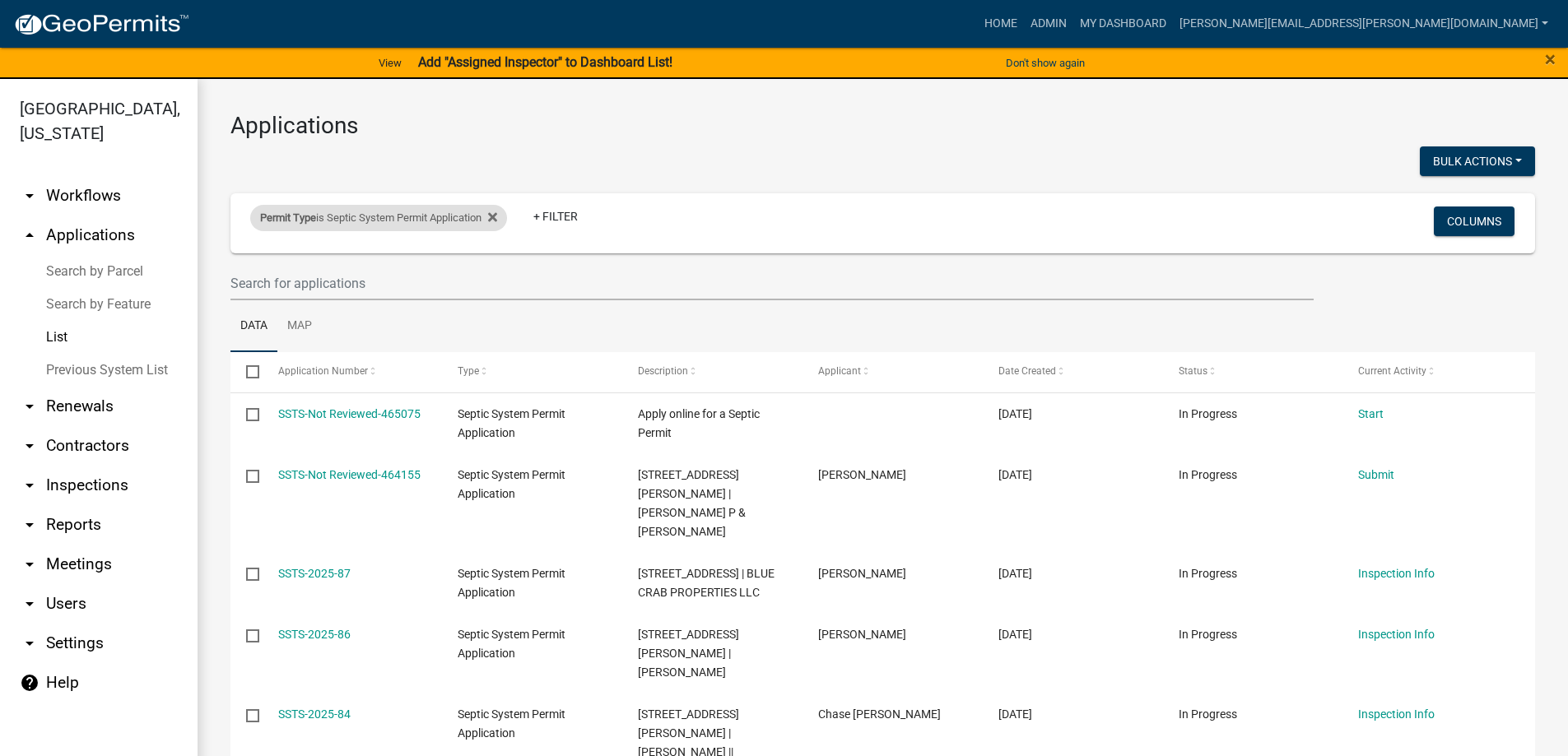
click at [505, 217] on div "Permit Type is Septic System Permit Application" at bounding box center [378, 218] width 256 height 27
select select "4ea715b7-1725-4cb7-82be-3d693945ff20"
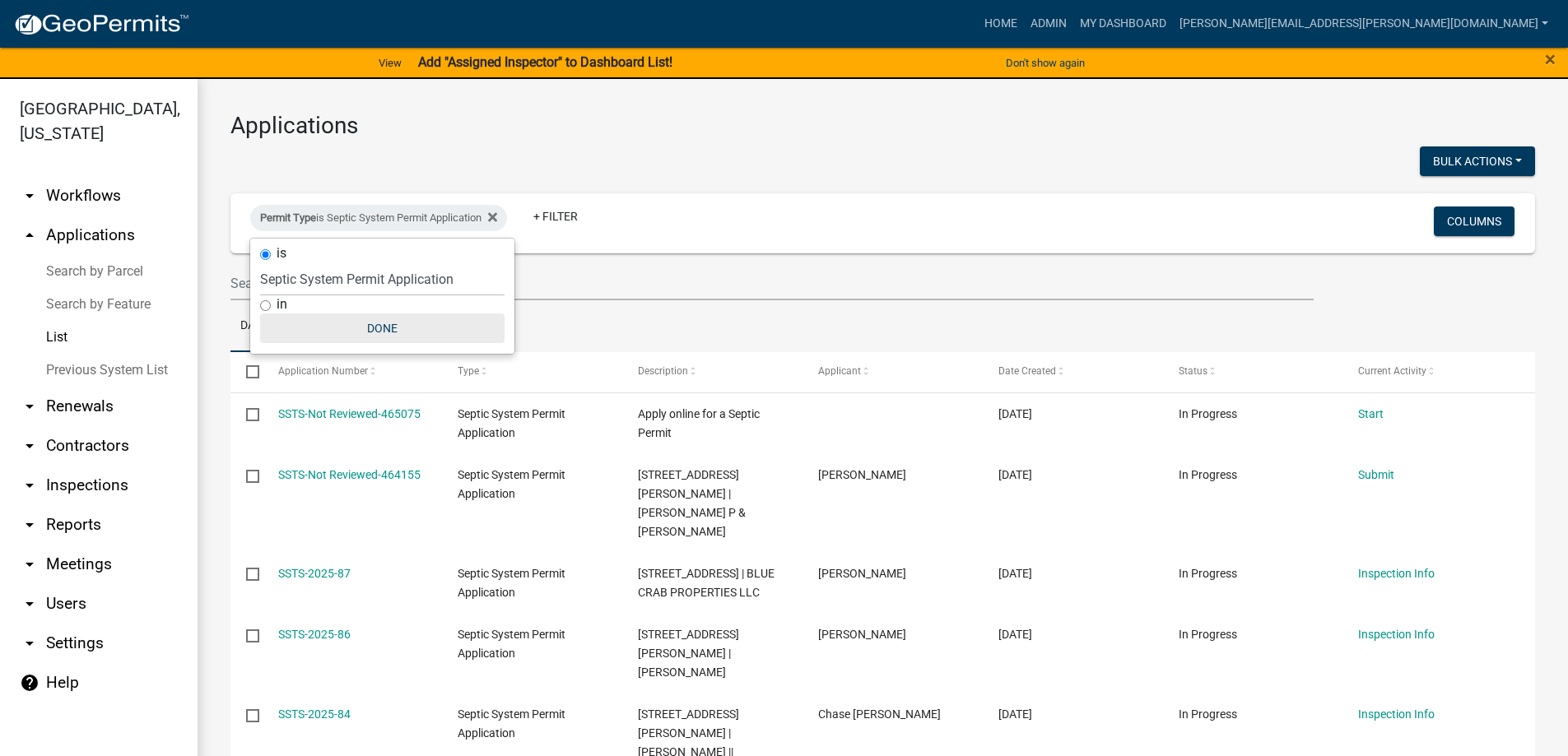
click at [359, 318] on button "Done" at bounding box center [382, 328] width 244 height 30
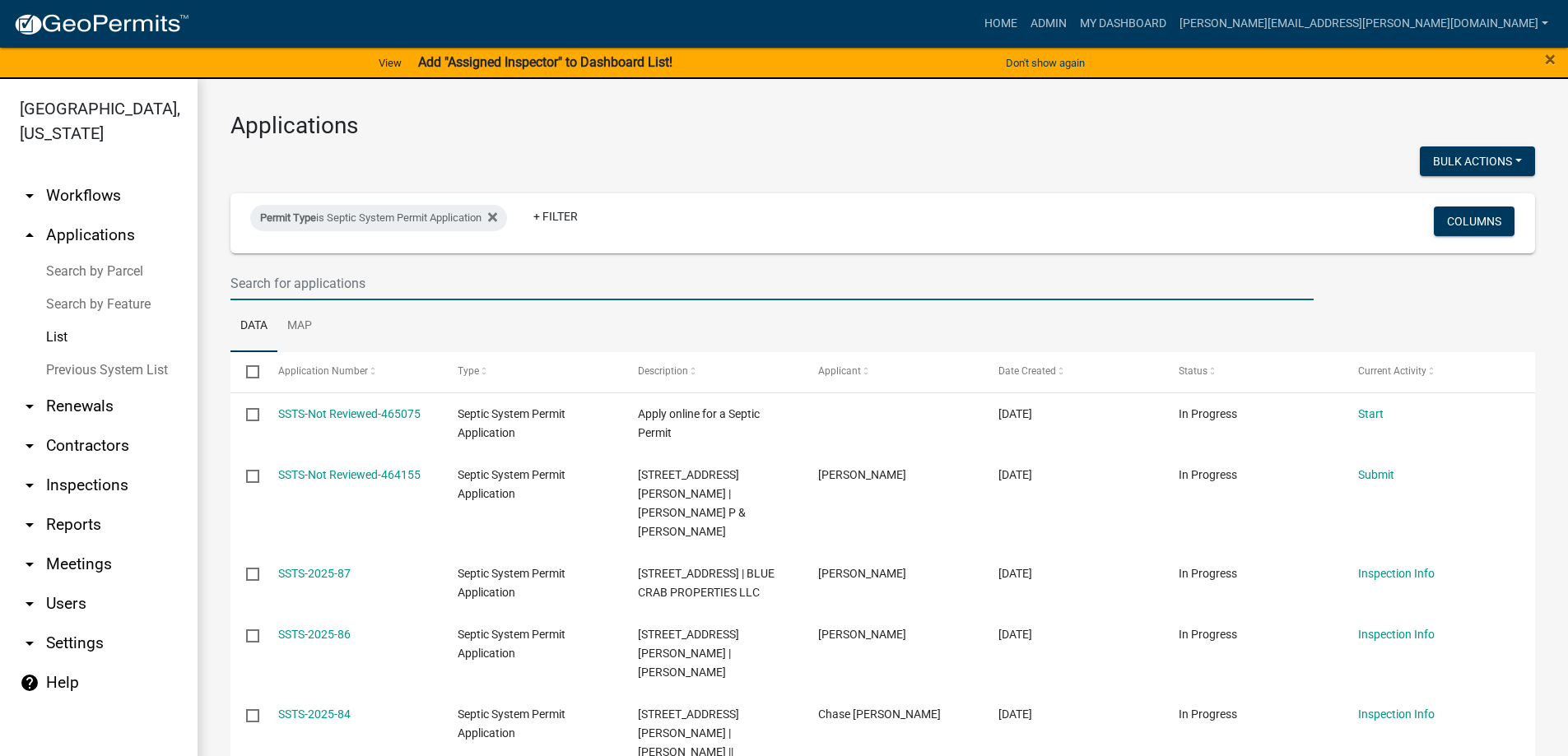
click at [394, 278] on input "text" at bounding box center [772, 283] width 1083 height 34
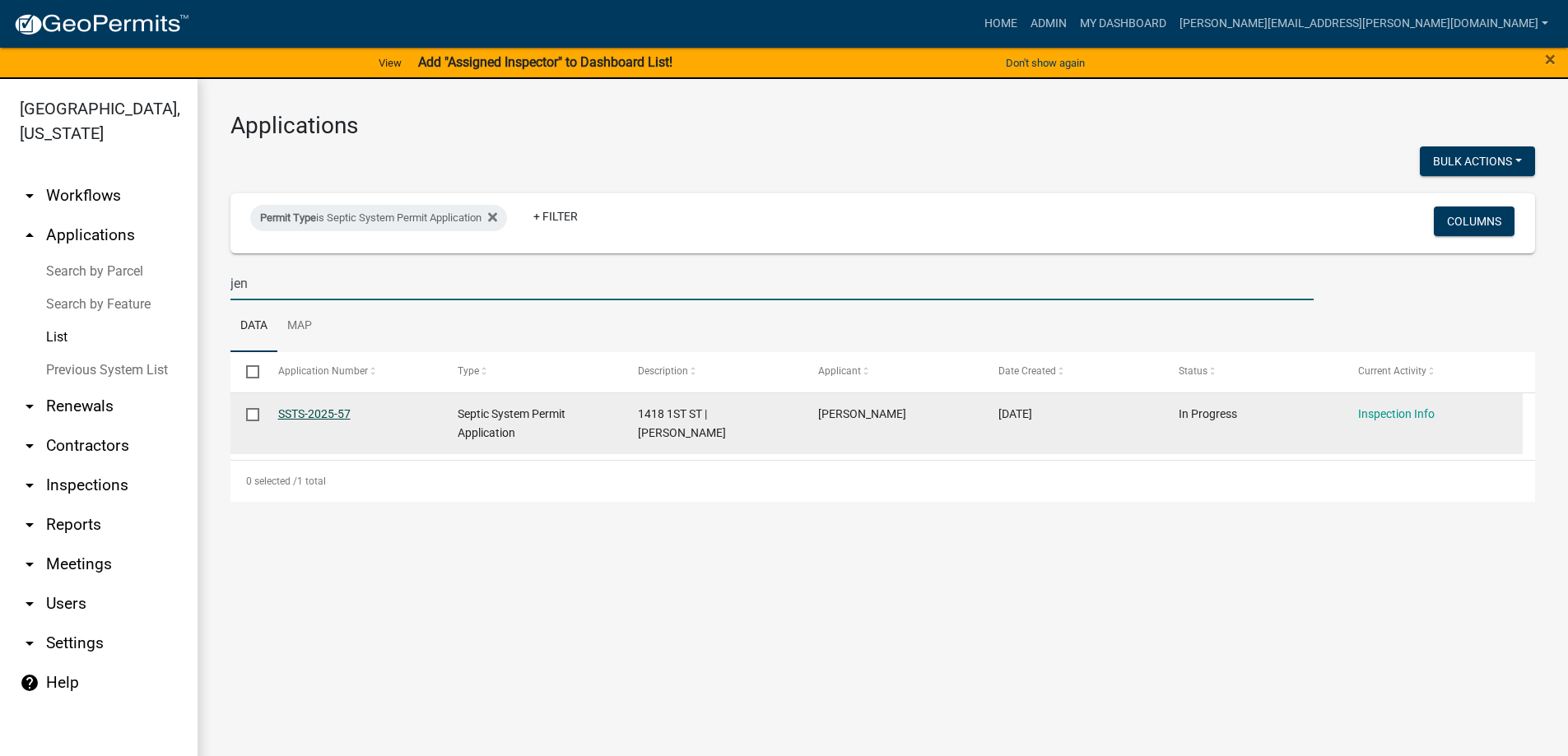
type input "jen"
click at [286, 412] on link "SSTS-2025-57" at bounding box center [315, 414] width 73 height 13
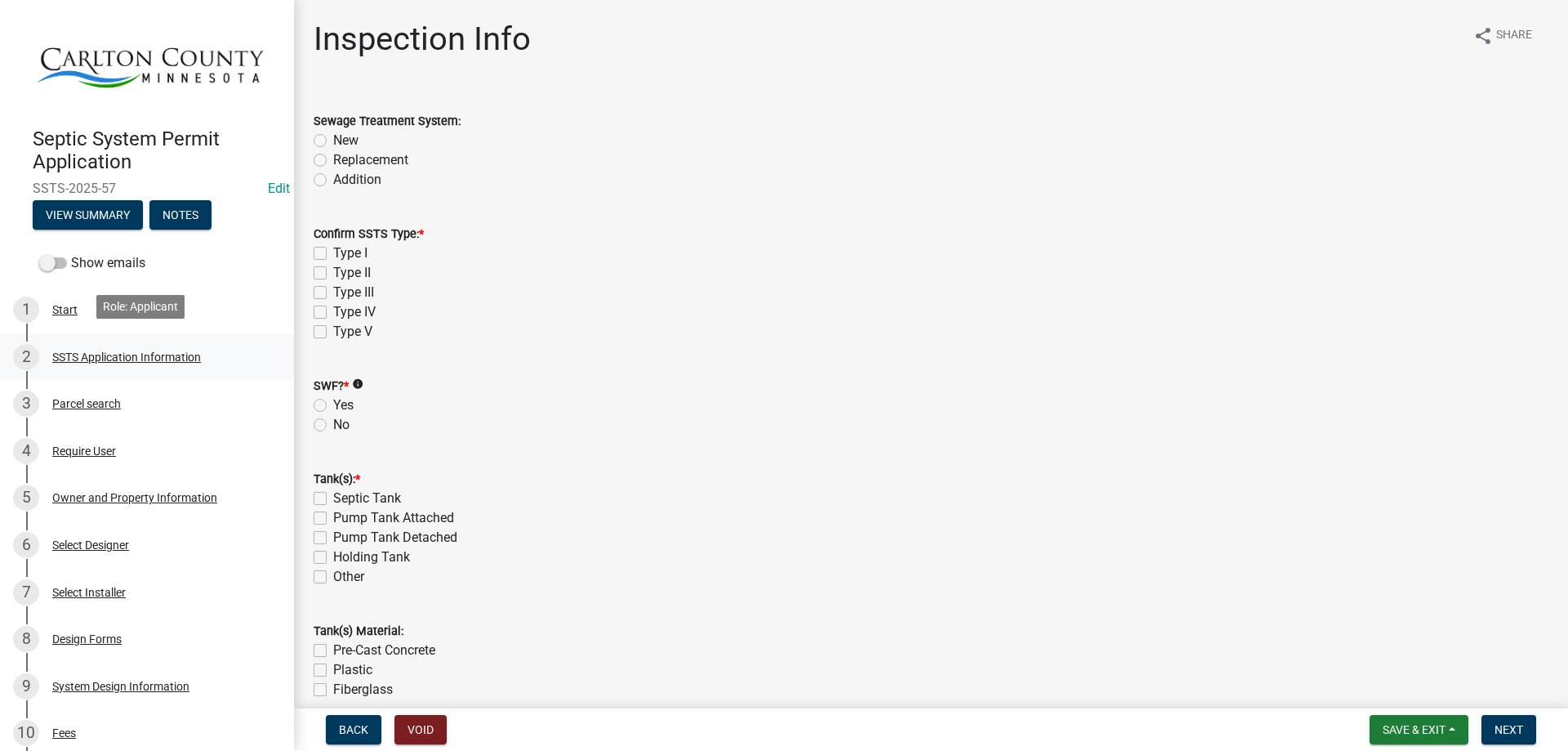
click at [100, 353] on div "SSTS Application Information" at bounding box center [126, 357] width 148 height 11
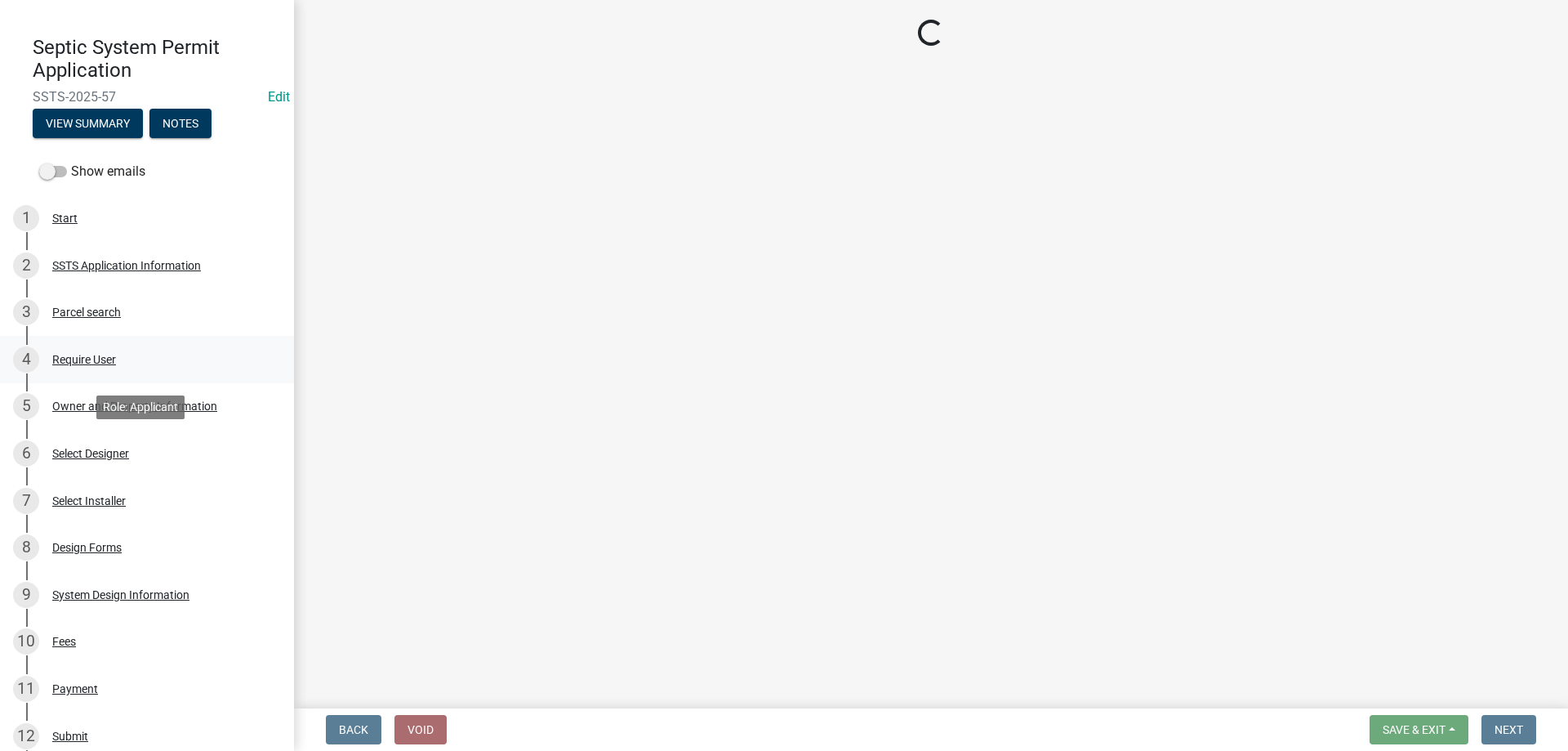
scroll to position [490, 0]
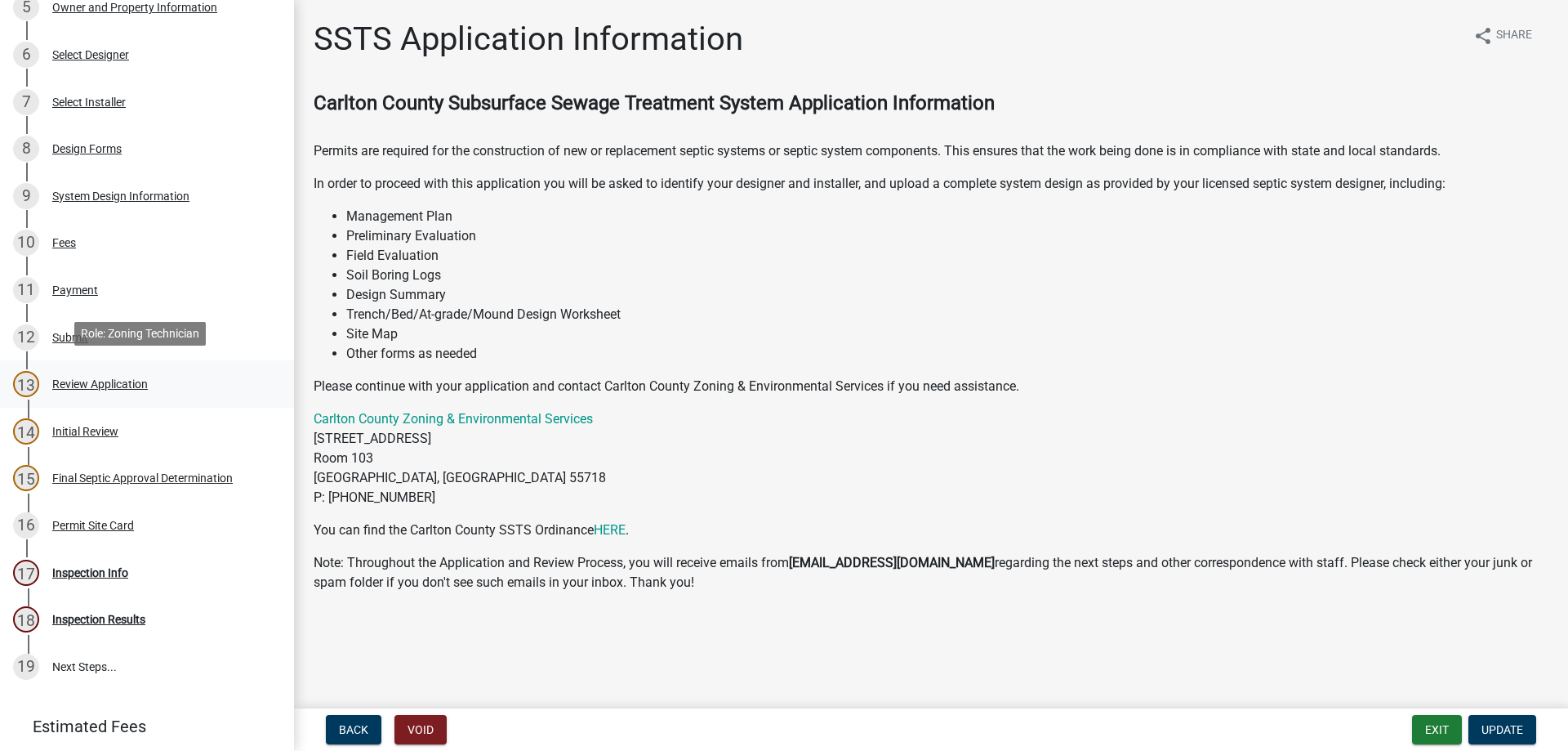
click at [80, 383] on div "Review Application" at bounding box center [100, 384] width 95 height 11
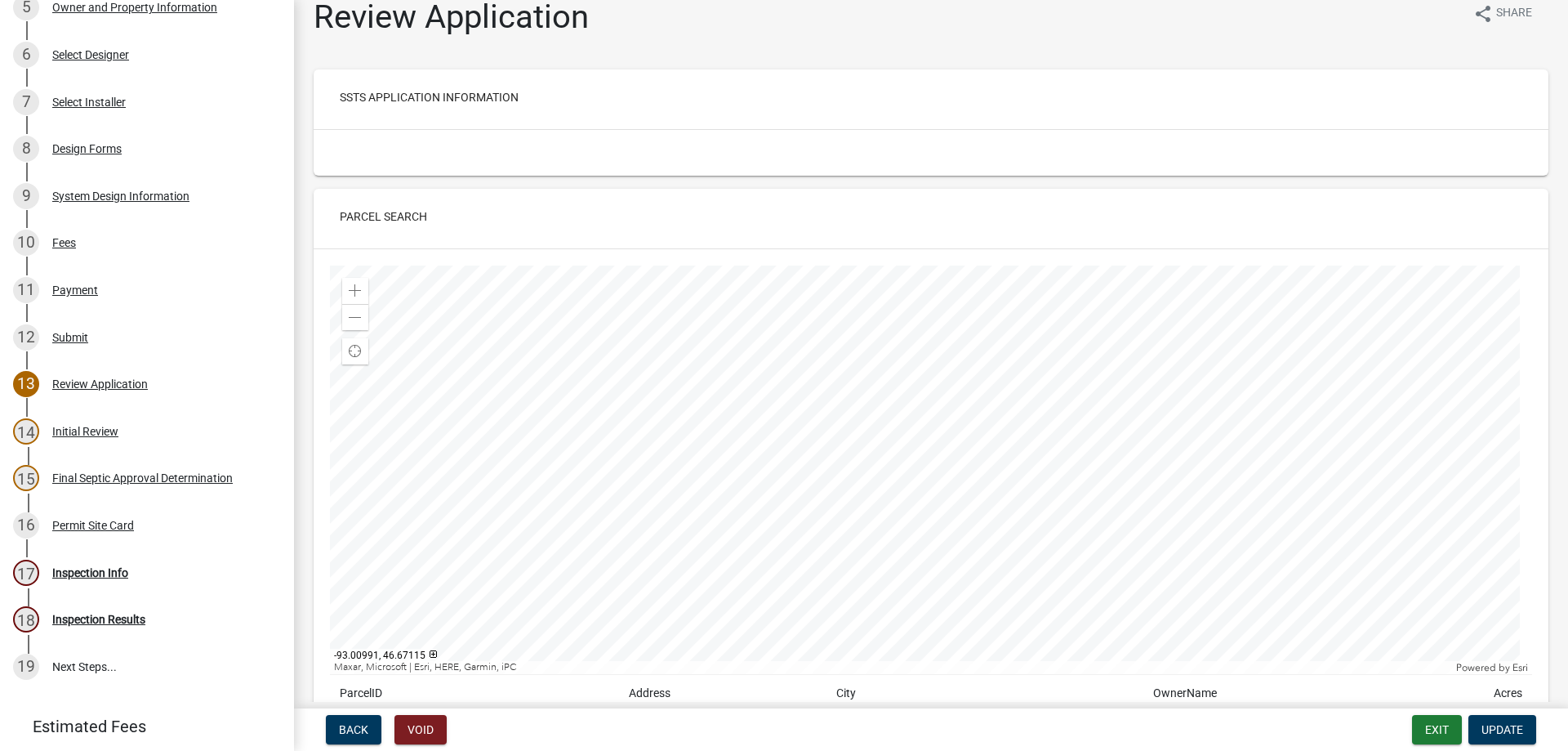
scroll to position [0, 0]
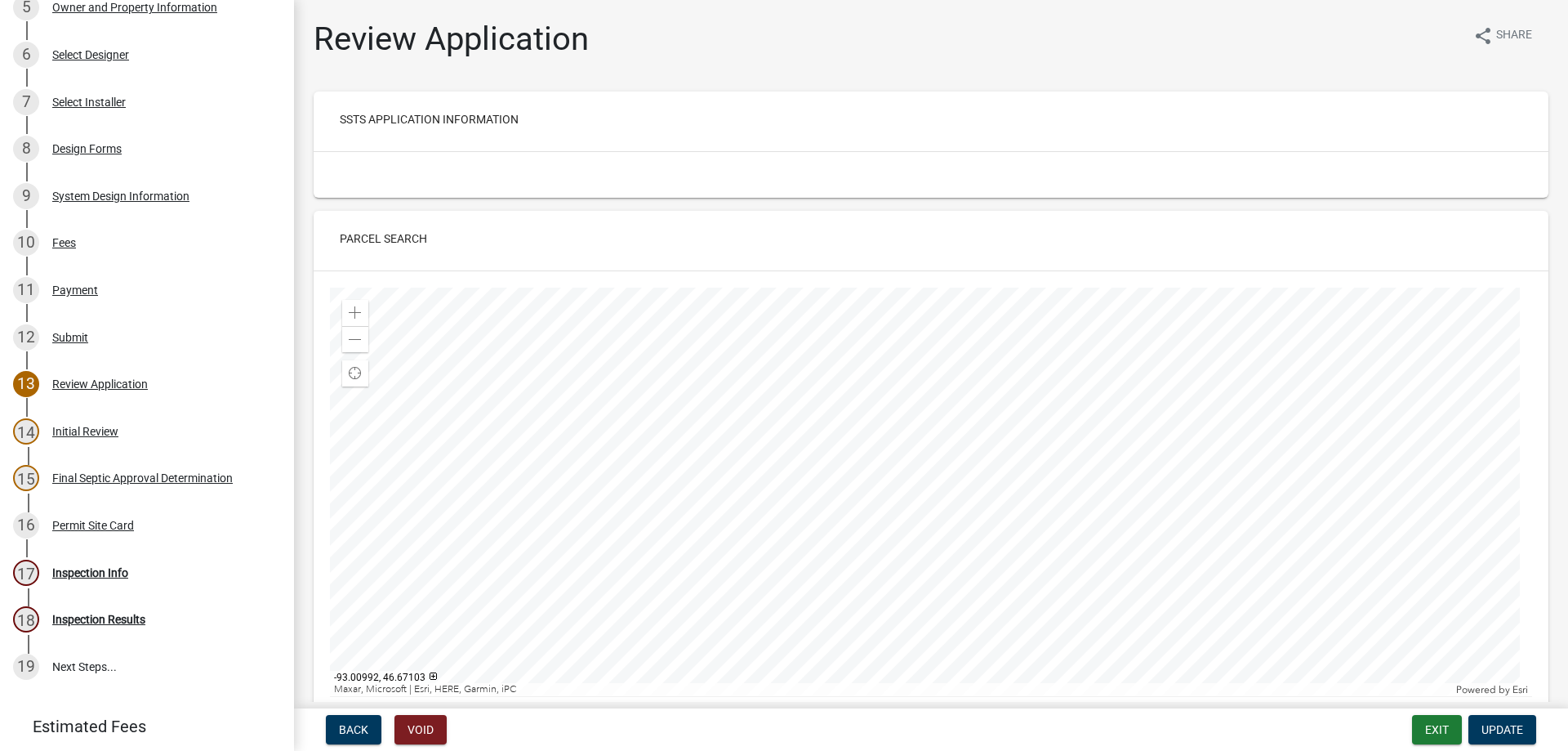
click at [935, 463] on div at bounding box center [930, 492] width 1202 height 408
click at [351, 312] on span at bounding box center [355, 313] width 13 height 13
click at [639, 354] on div at bounding box center [930, 492] width 1202 height 408
click at [682, 386] on div at bounding box center [930, 492] width 1202 height 408
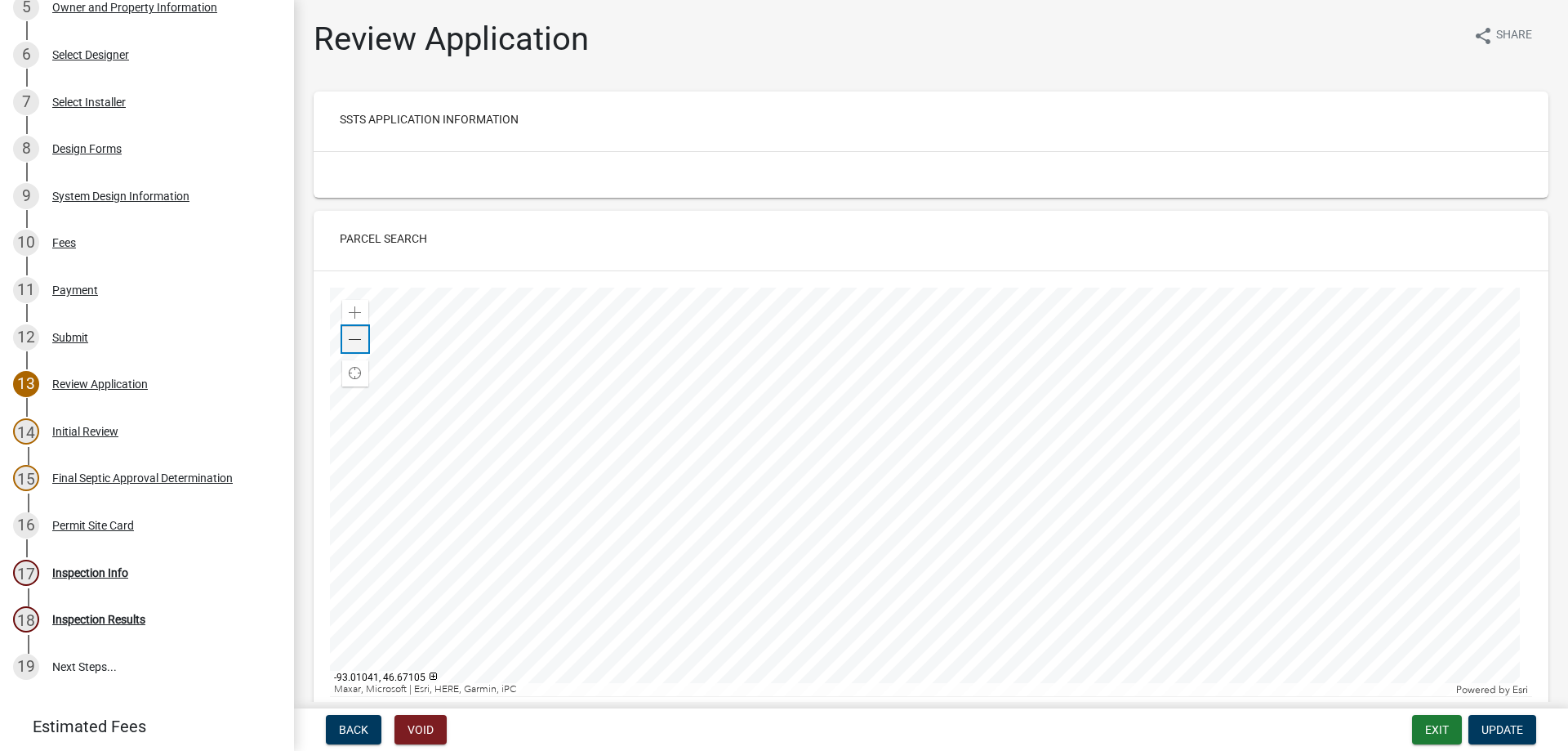
click at [348, 343] on div "Zoom out" at bounding box center [355, 339] width 27 height 27
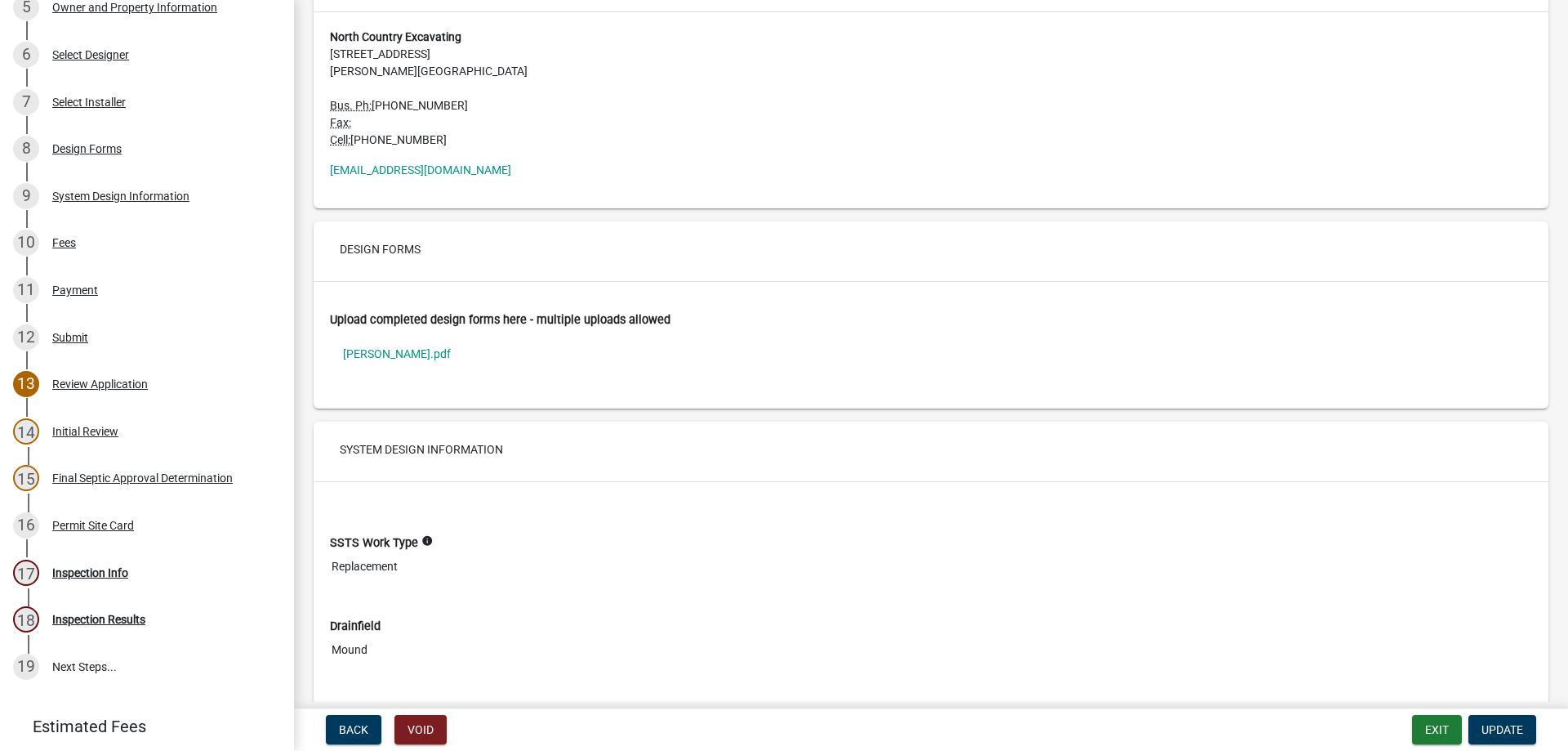
scroll to position [2779, 0]
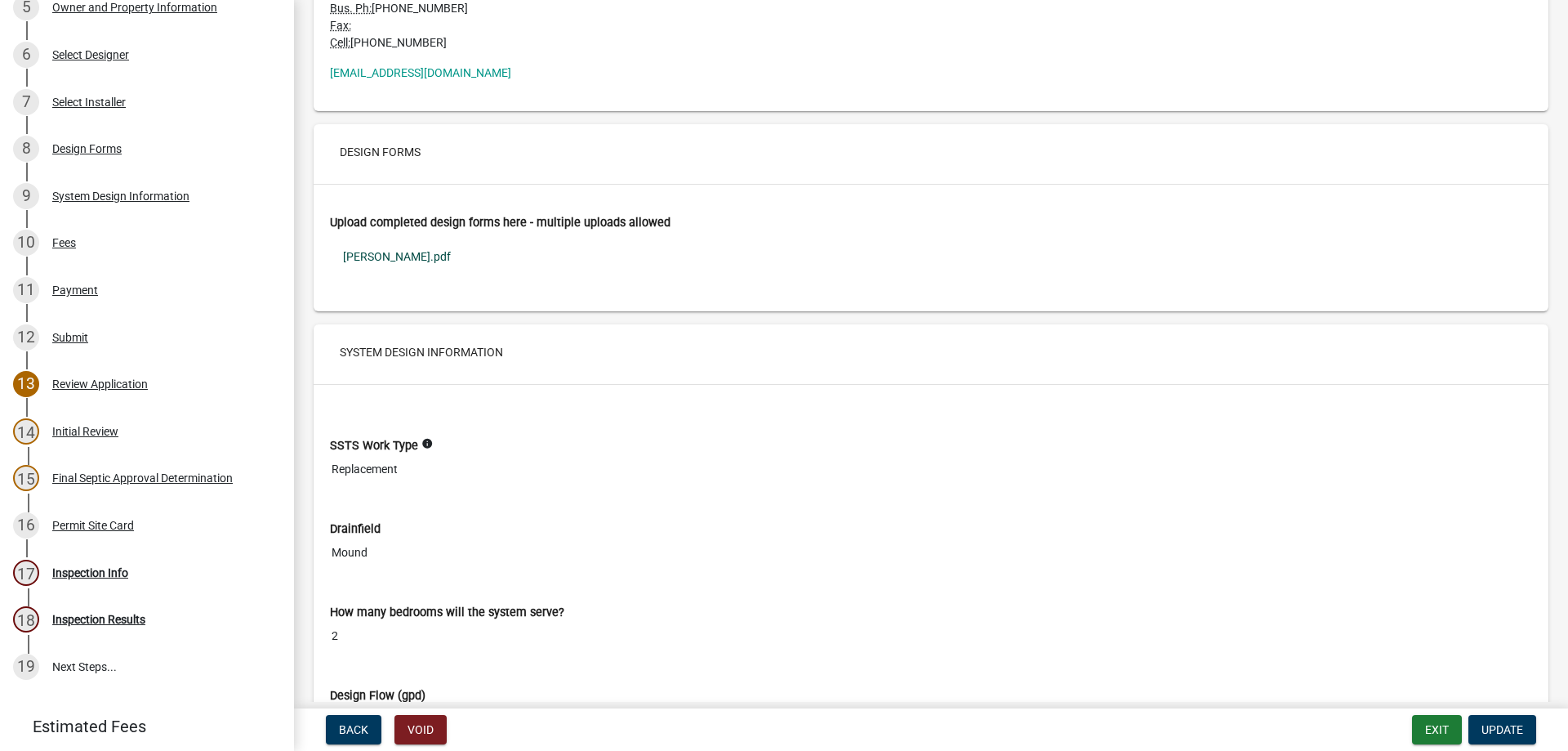
click at [352, 256] on link "[PERSON_NAME].pdf" at bounding box center [930, 256] width 1202 height 38
